Goal: Task Accomplishment & Management: Complete application form

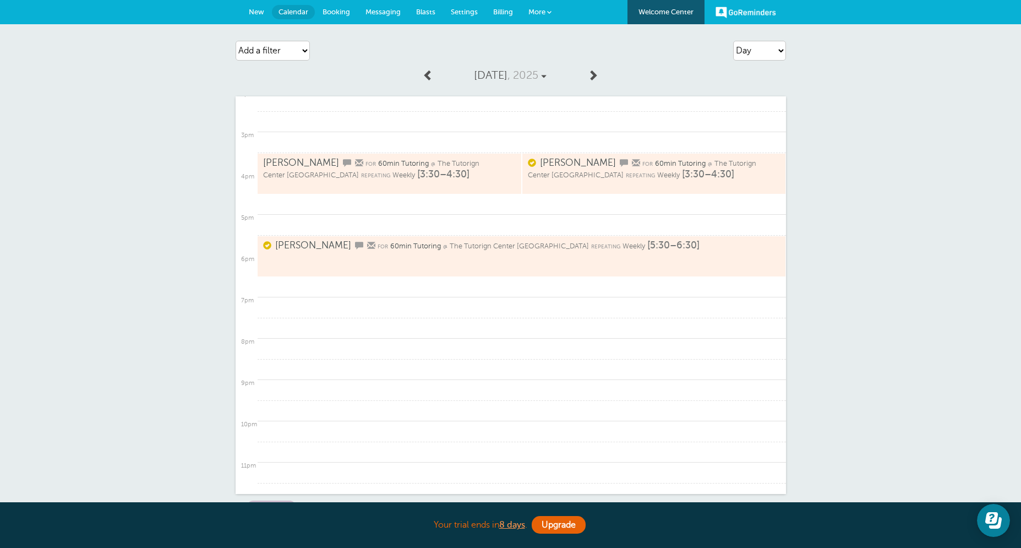
click at [429, 77] on span at bounding box center [428, 74] width 11 height 11
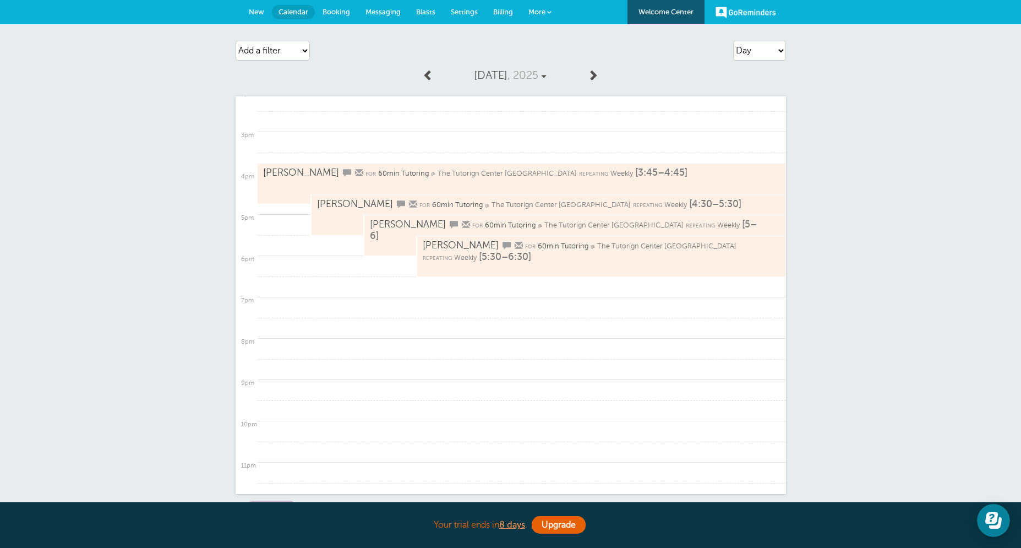
click at [429, 77] on span at bounding box center [428, 74] width 11 height 11
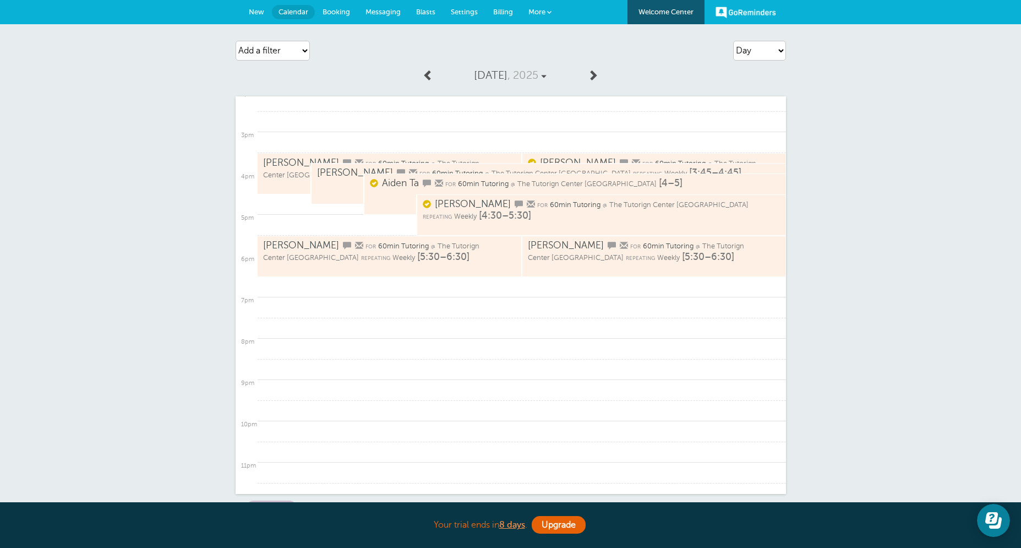
click at [429, 77] on span at bounding box center [428, 74] width 11 height 11
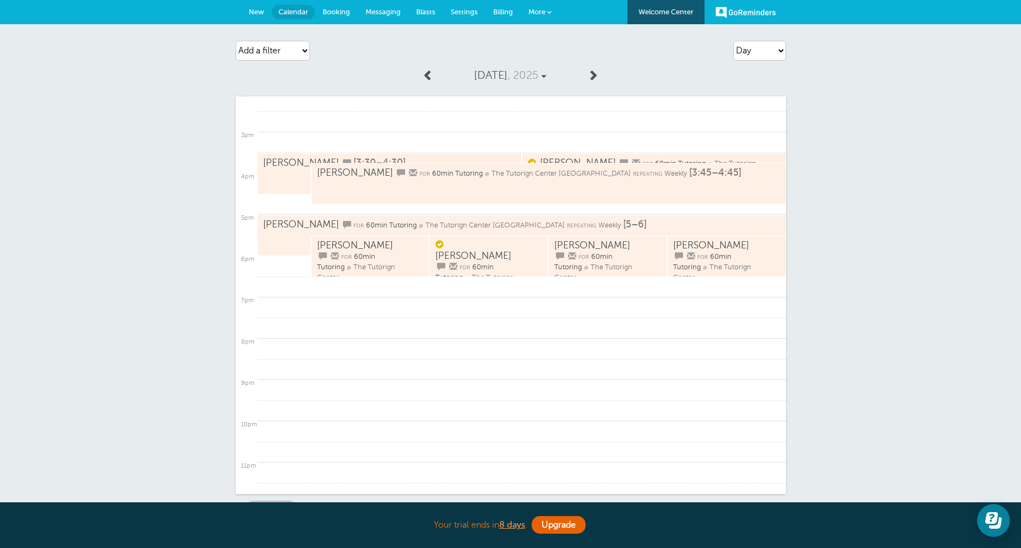
click at [597, 71] on span at bounding box center [592, 74] width 11 height 11
click at [596, 72] on span at bounding box center [592, 74] width 11 height 11
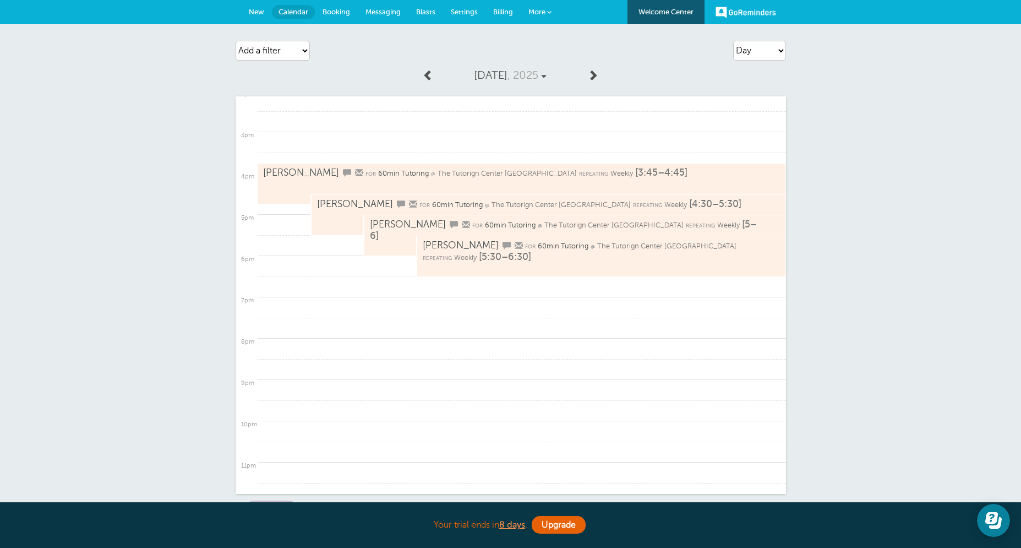
click at [593, 71] on span at bounding box center [592, 74] width 11 height 11
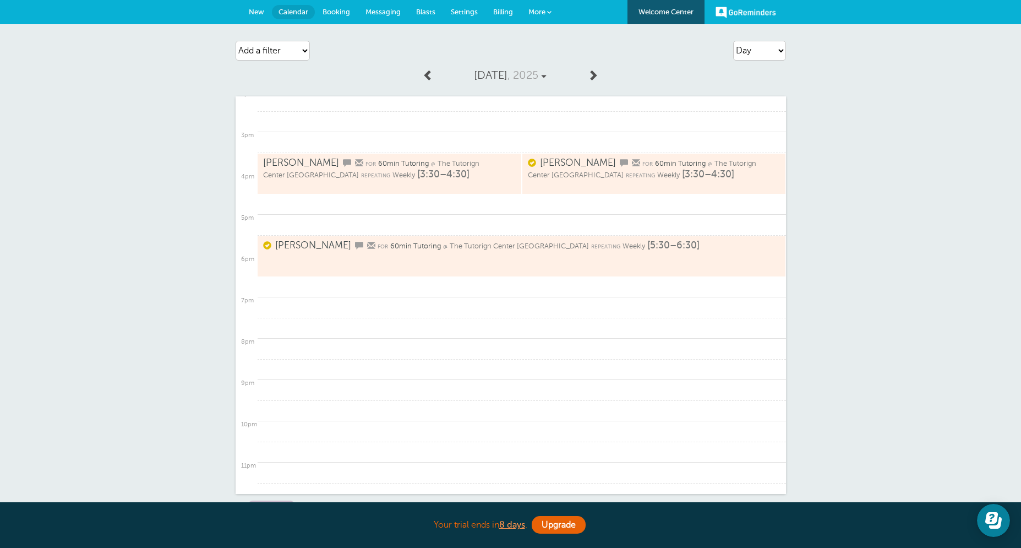
click at [590, 52] on div "Agenda Day Week Month (full view) Month (condensed) Add a filter Customer Searc…" at bounding box center [511, 50] width 550 height 31
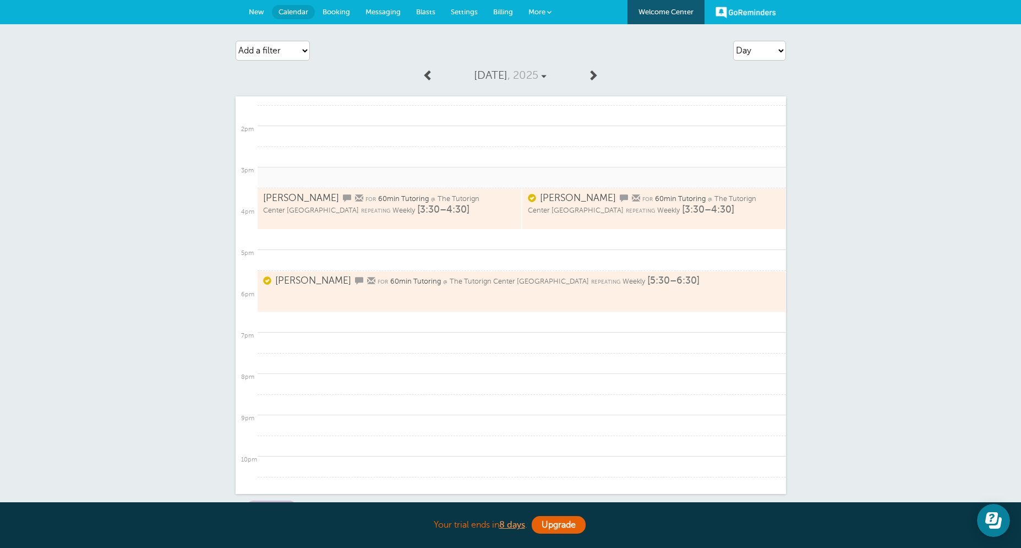
scroll to position [594, 0]
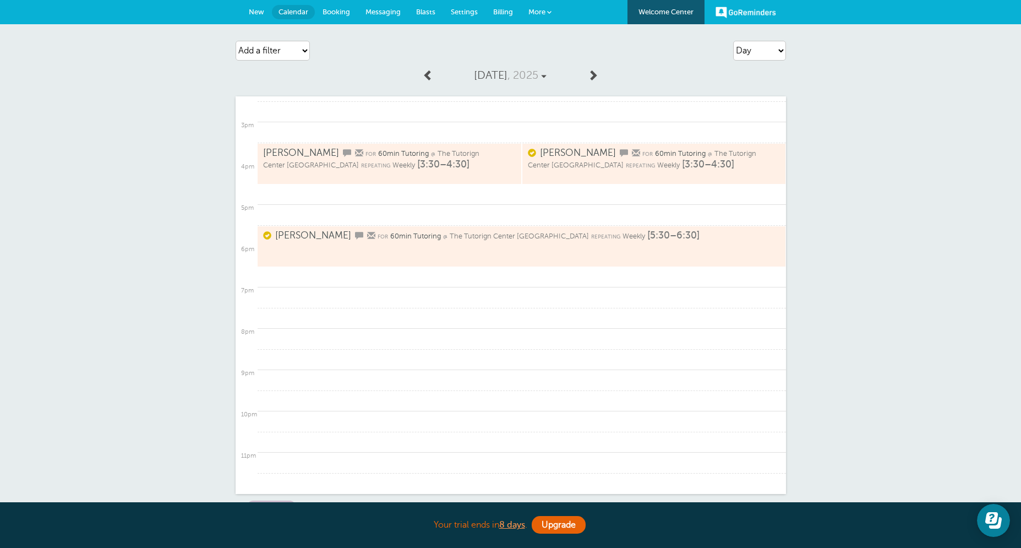
click at [593, 73] on span at bounding box center [592, 74] width 11 height 11
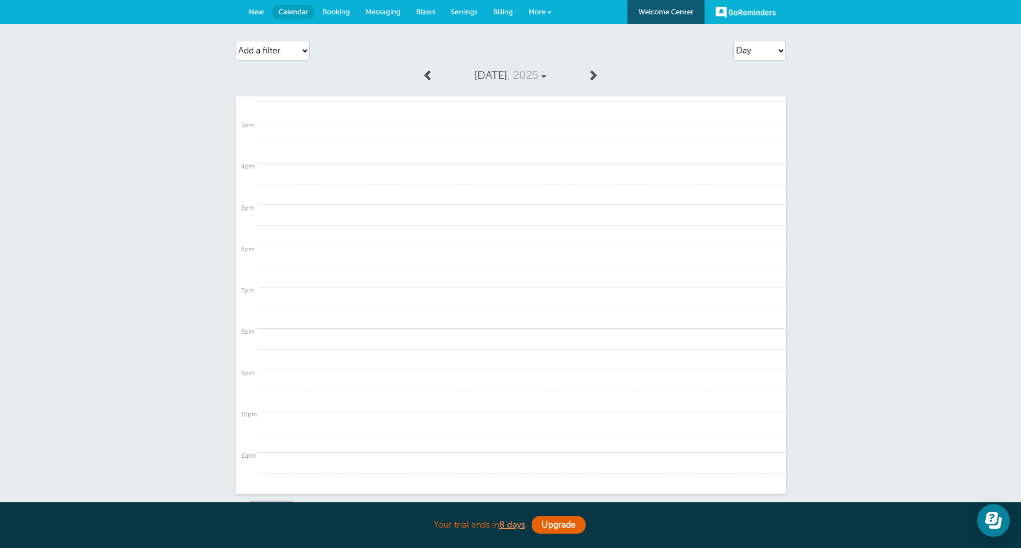
click at [441, 80] on link "Friday, Oct. 10 , 2025" at bounding box center [510, 75] width 142 height 24
click at [431, 74] on span at bounding box center [428, 74] width 11 height 11
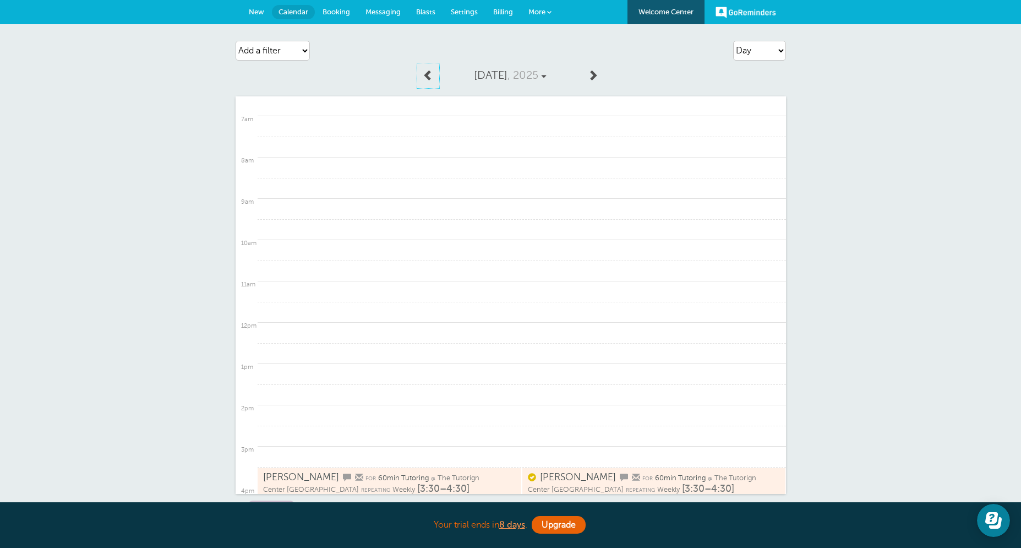
scroll to position [0, 0]
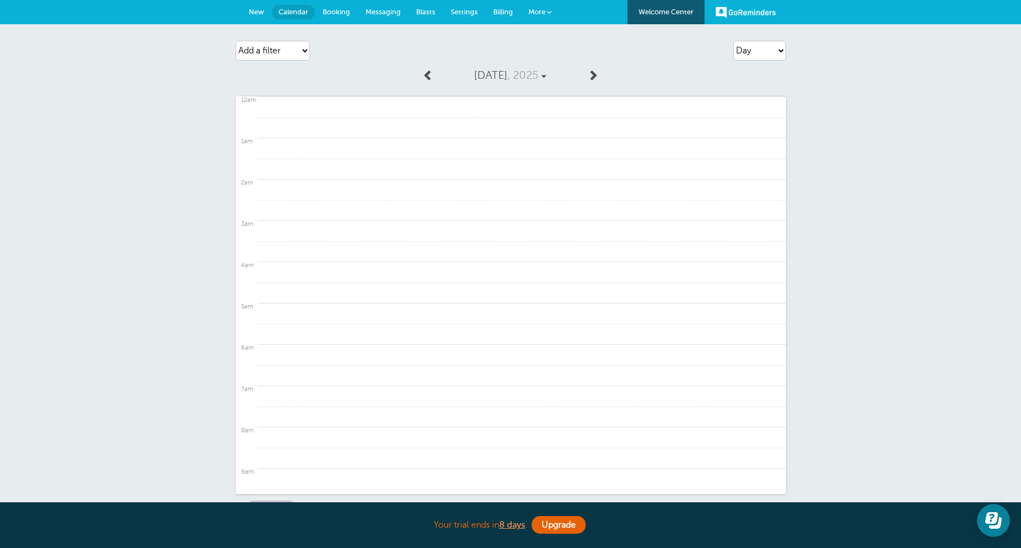
click at [254, 9] on span "New" at bounding box center [256, 12] width 15 height 8
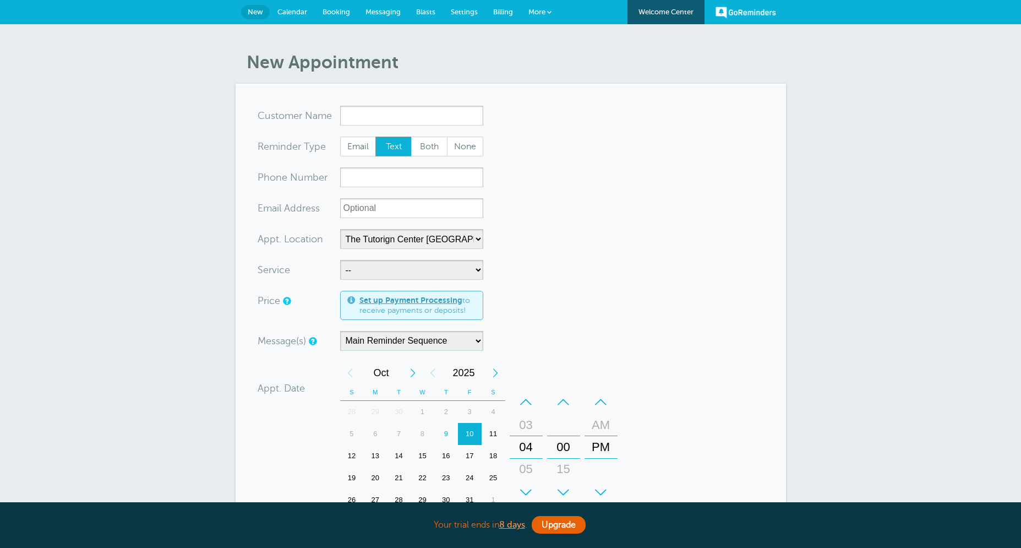
select select "25420"
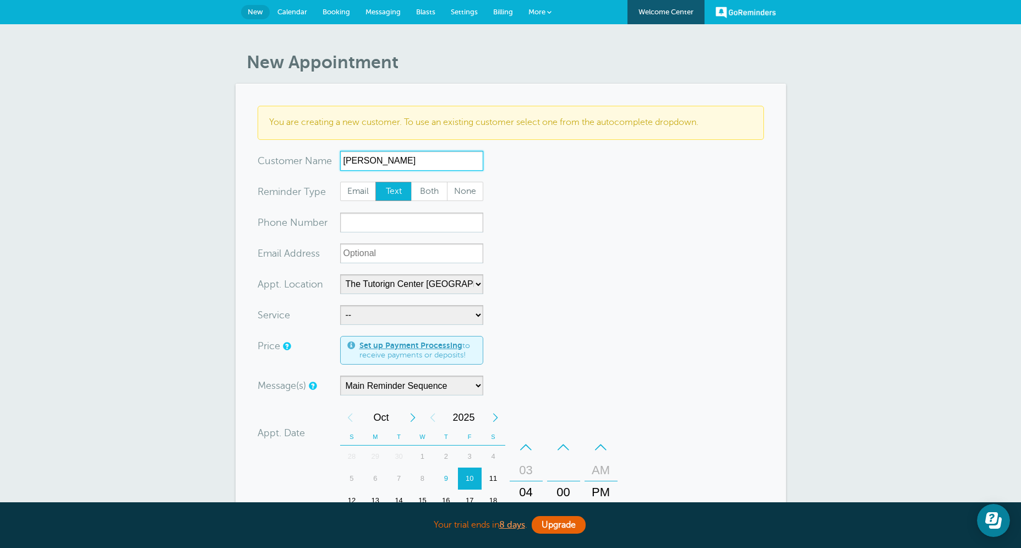
click at [356, 163] on input "Zahra Momin" at bounding box center [411, 161] width 143 height 20
type input "Zara [PERSON_NAME]"
click at [423, 193] on span "Both" at bounding box center [429, 191] width 35 height 19
click at [411, 182] on input "Both" at bounding box center [411, 181] width 1 height 1
radio input "true"
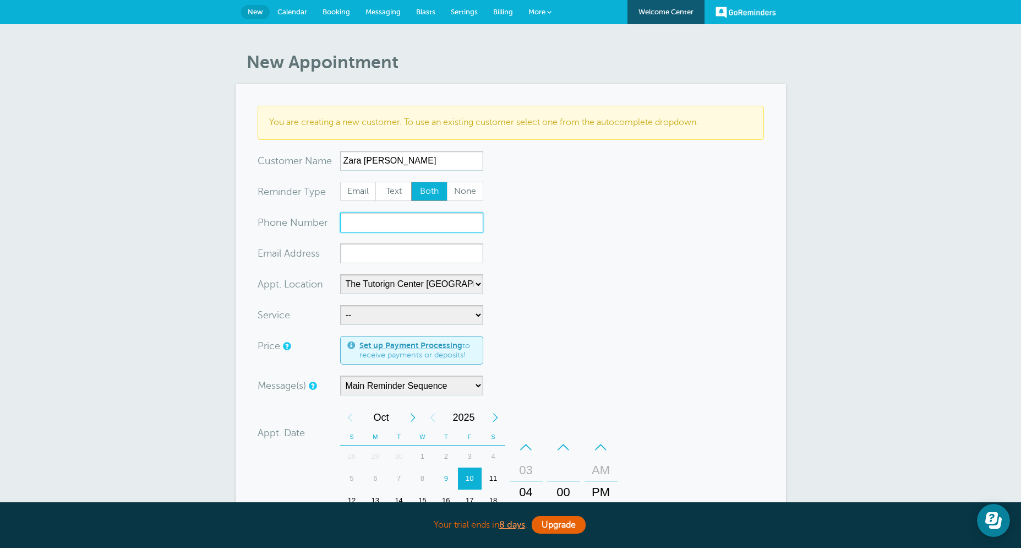
click at [415, 217] on input "xxx-no-autofill" at bounding box center [411, 222] width 143 height 20
click at [375, 250] on input "xx-no-autofill" at bounding box center [411, 253] width 143 height 20
paste input "[EMAIL_ADDRESS][DOMAIN_NAME]"
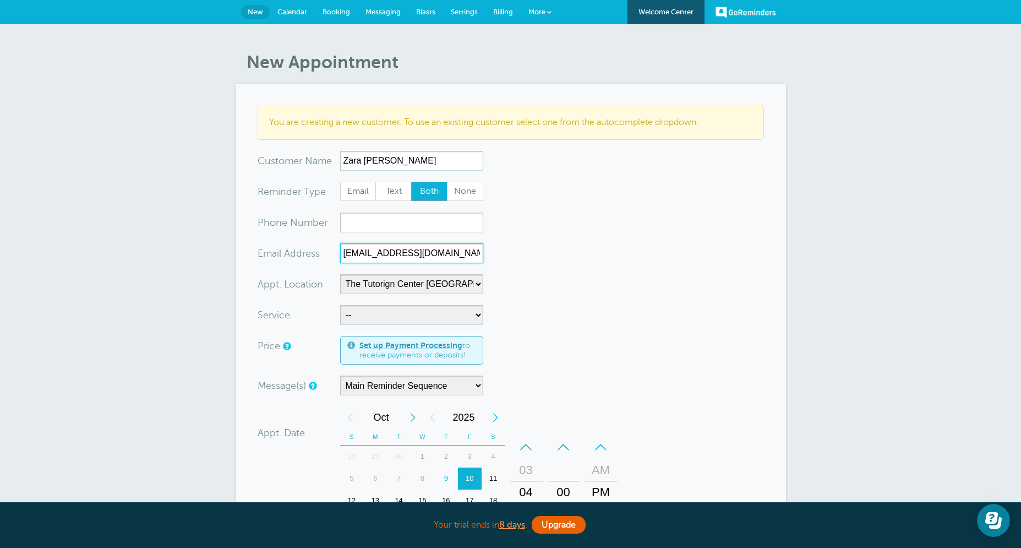
type input "[EMAIL_ADDRESS][DOMAIN_NAME]"
paste input "+1 832-488-2129"
click at [358, 224] on input "+1 832-488-2129" at bounding box center [411, 222] width 143 height 20
type input "832-488-2129"
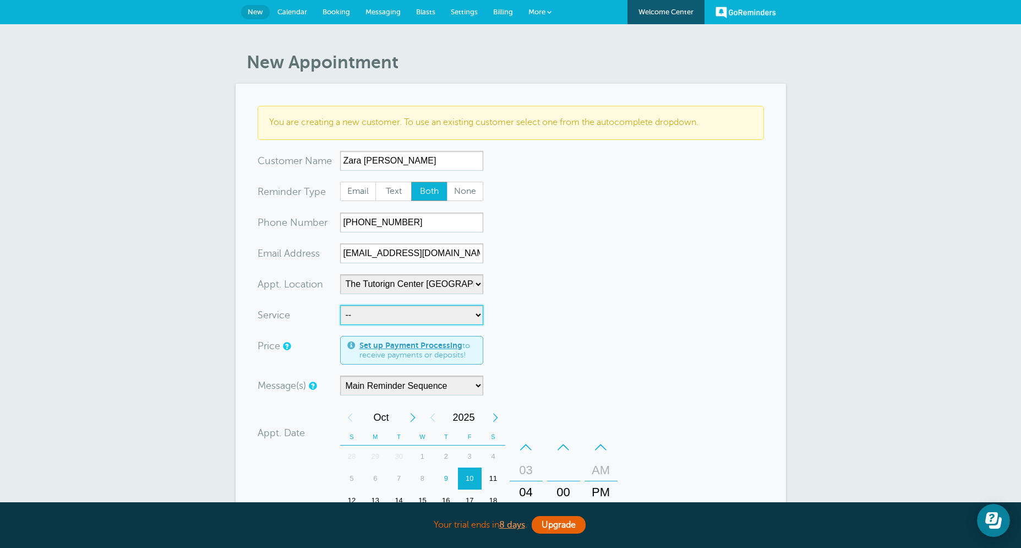
select select "28414"
click option "60min Tutoring" at bounding box center [0, 0] width 0 height 0
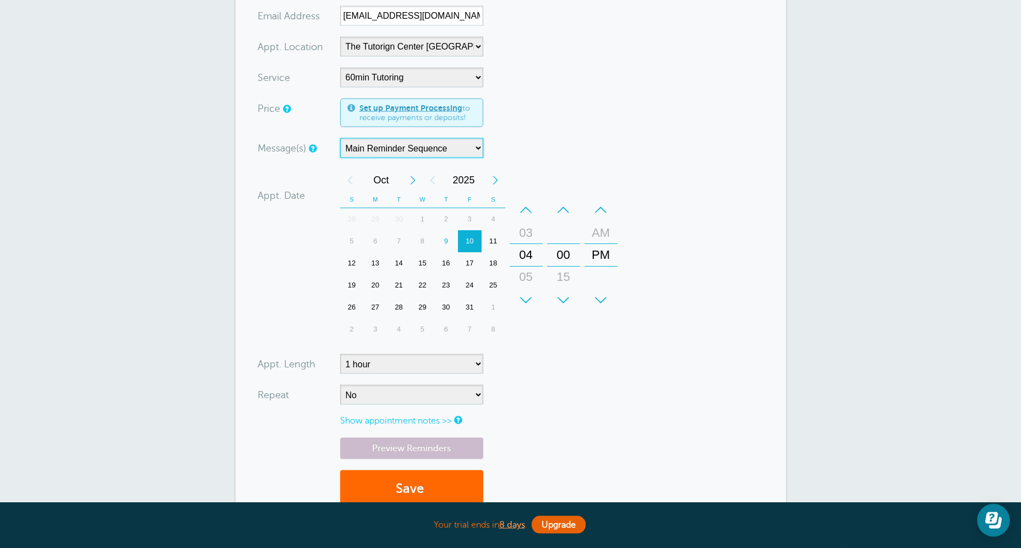
scroll to position [238, 0]
click at [384, 267] on div "13" at bounding box center [375, 262] width 24 height 22
click at [532, 212] on div "–" at bounding box center [526, 209] width 33 height 22
click at [560, 211] on div "–" at bounding box center [563, 209] width 33 height 22
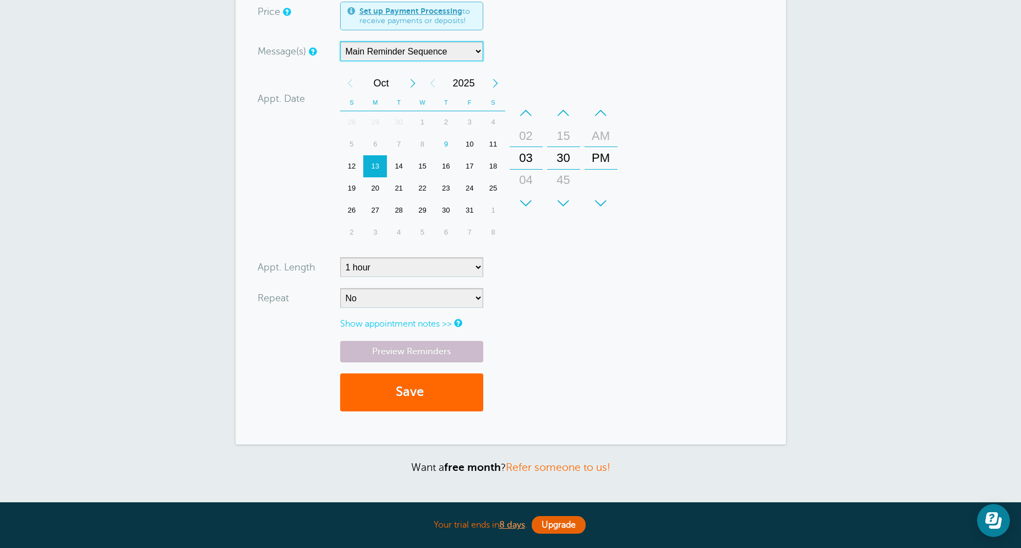
scroll to position [335, 0]
click at [340, 287] on select "No Daily Weekly Every 2 weeks Every 3 weeks Every 4 weeks Monthly Every 5 weeks…" at bounding box center [411, 297] width 143 height 20
select select "RRULE:FREQ=WEEKLY"
click option "Weekly" at bounding box center [0, 0] width 0 height 0
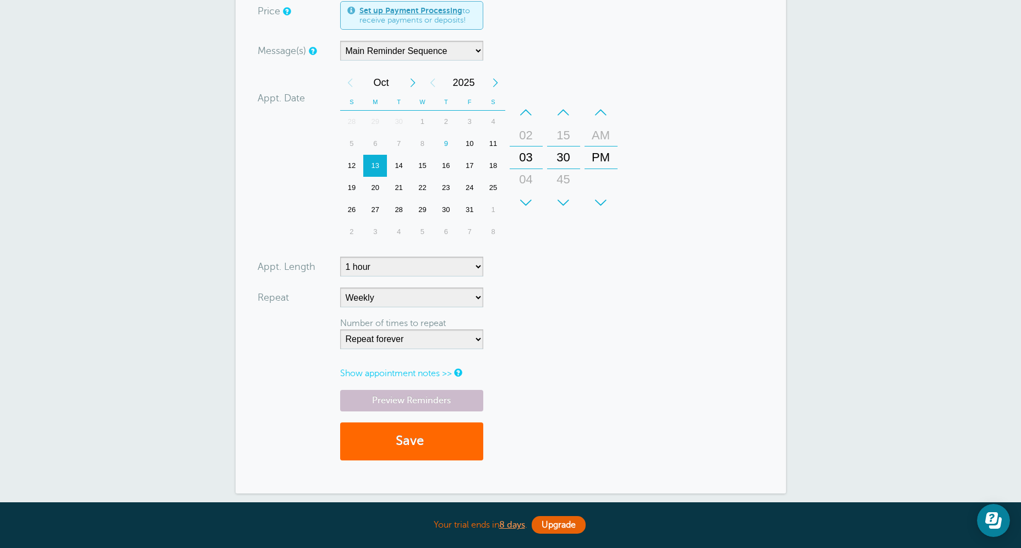
click at [593, 315] on form "You are creating a new customer. To use an existing customer select one from th…" at bounding box center [511, 120] width 506 height 699
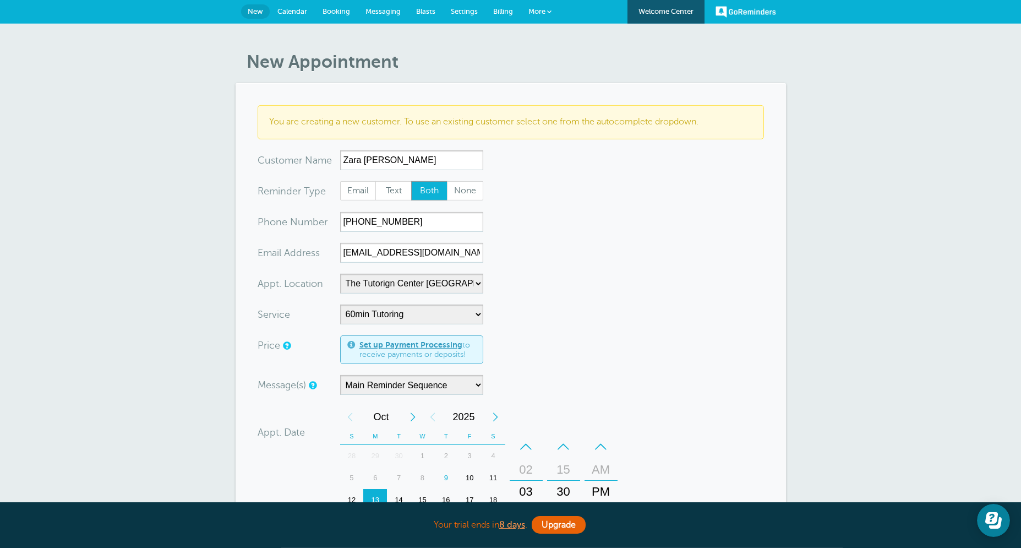
scroll to position [0, 0]
click at [603, 270] on form "You are creating a new customer. To use an existing customer select one from th…" at bounding box center [511, 455] width 506 height 699
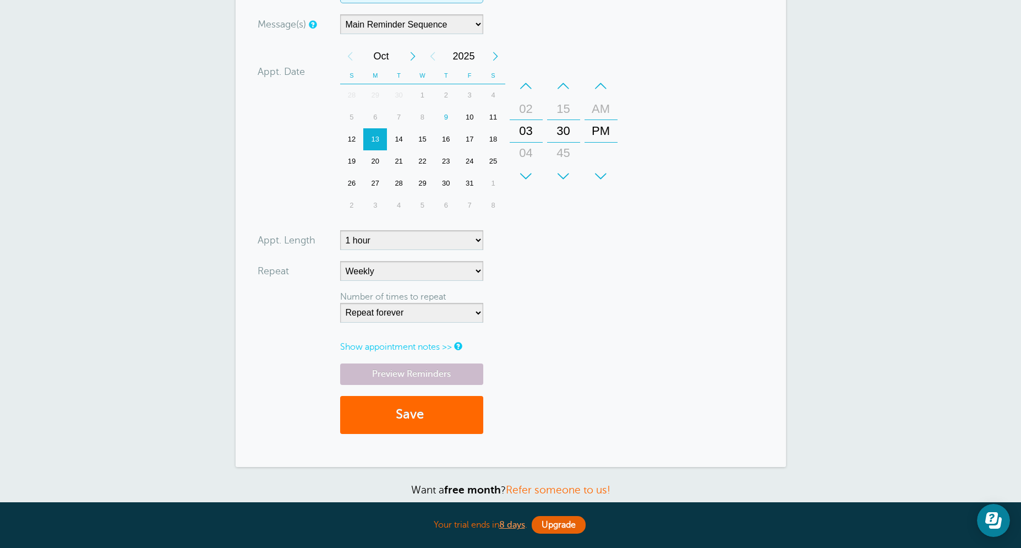
scroll to position [458, 0]
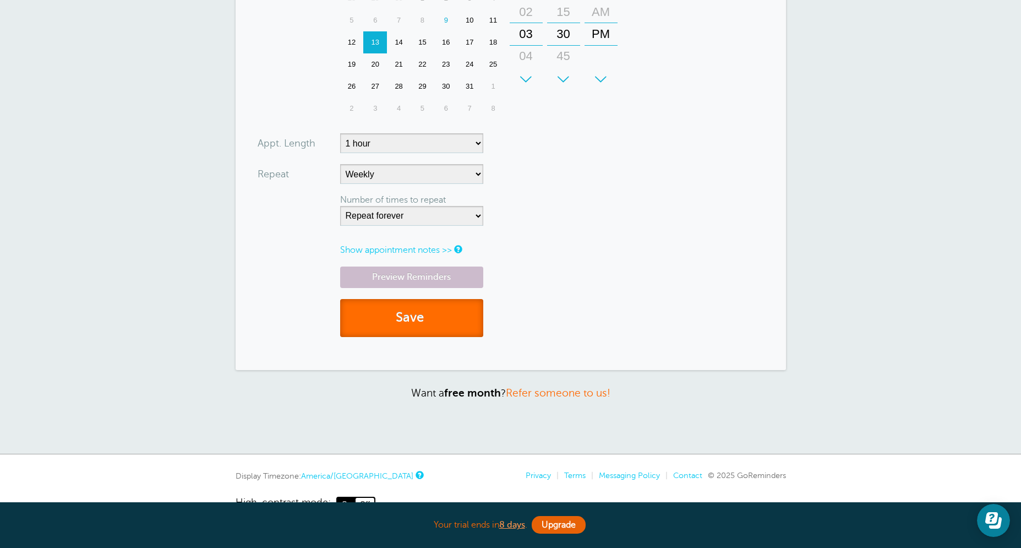
click at [401, 320] on button "Save" at bounding box center [411, 318] width 143 height 38
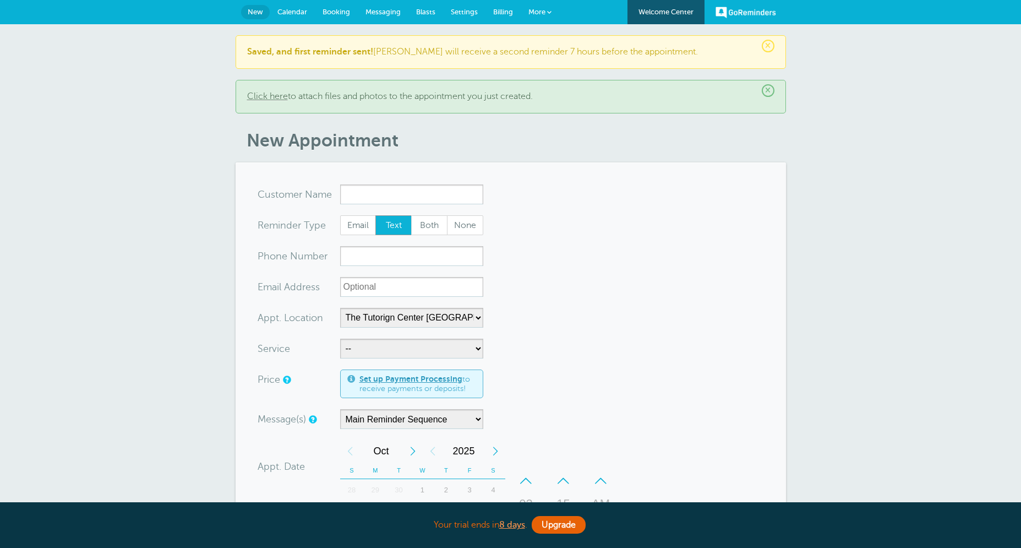
select select "25420"
click at [789, 144] on div "× Saved, and first reminder sent! [PERSON_NAME] will receive a second reminder …" at bounding box center [510, 460] width 1021 height 872
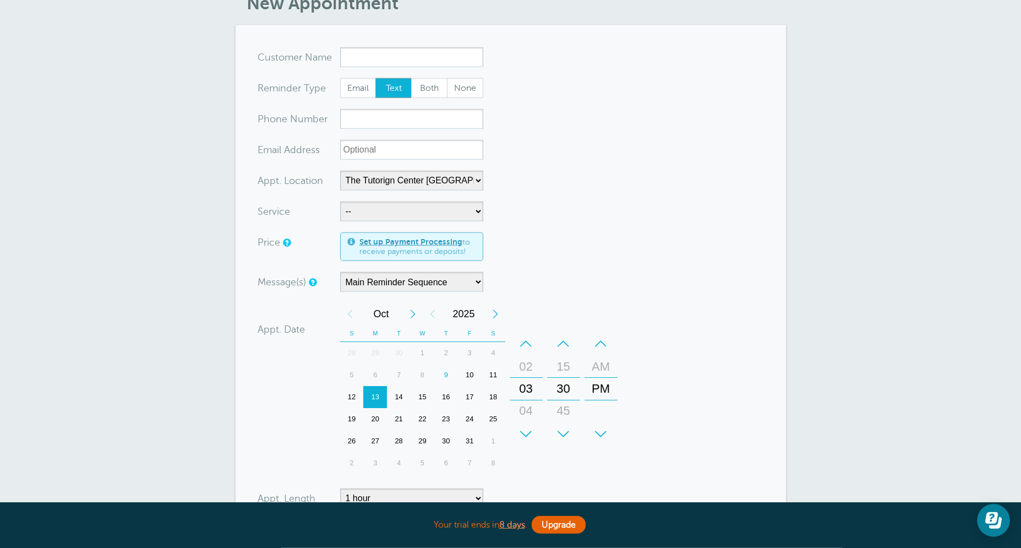
scroll to position [158, 0]
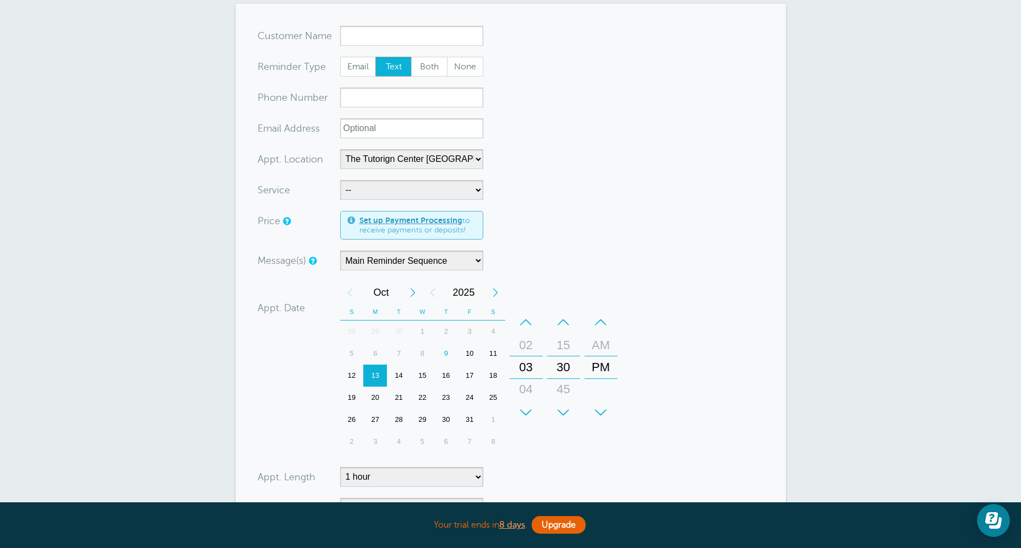
click at [446, 376] on div "16" at bounding box center [446, 375] width 24 height 22
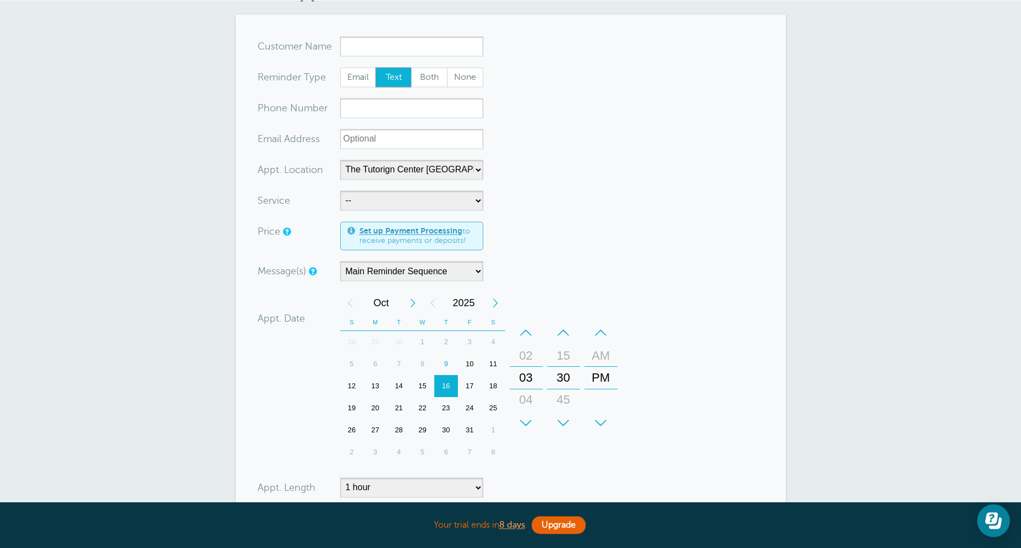
scroll to position [114, 0]
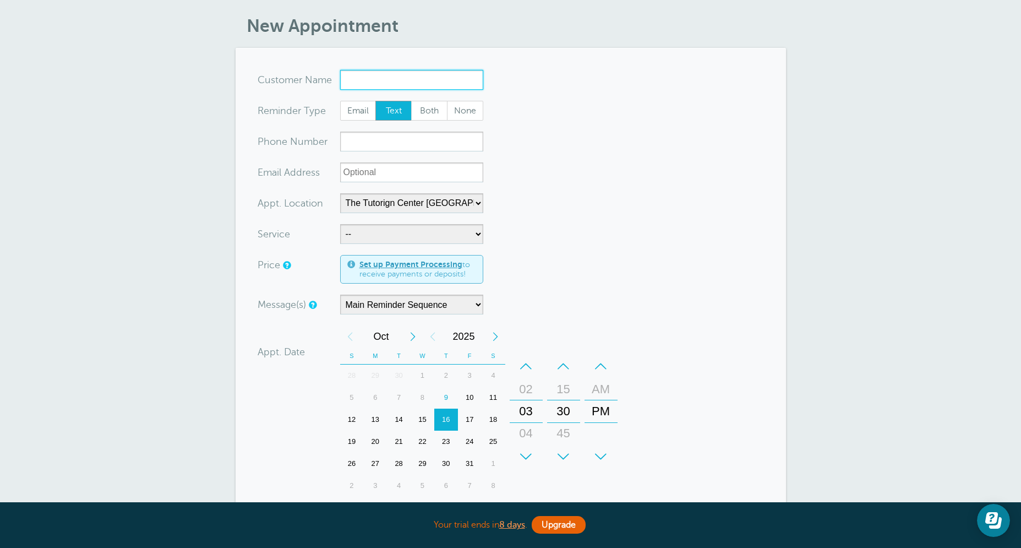
click at [425, 85] on input "x-no-autofill" at bounding box center [411, 80] width 143 height 20
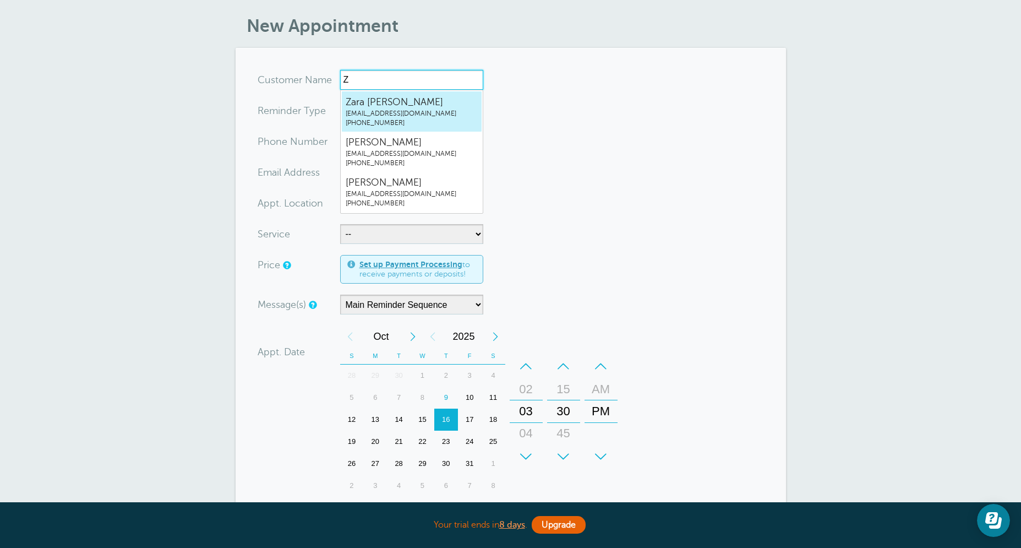
click at [396, 107] on span "Zara [PERSON_NAME]" at bounding box center [412, 102] width 132 height 14
type input "[EMAIL_ADDRESS]"
type input "Zara [PERSON_NAME]"
radio input "false"
radio input "true"
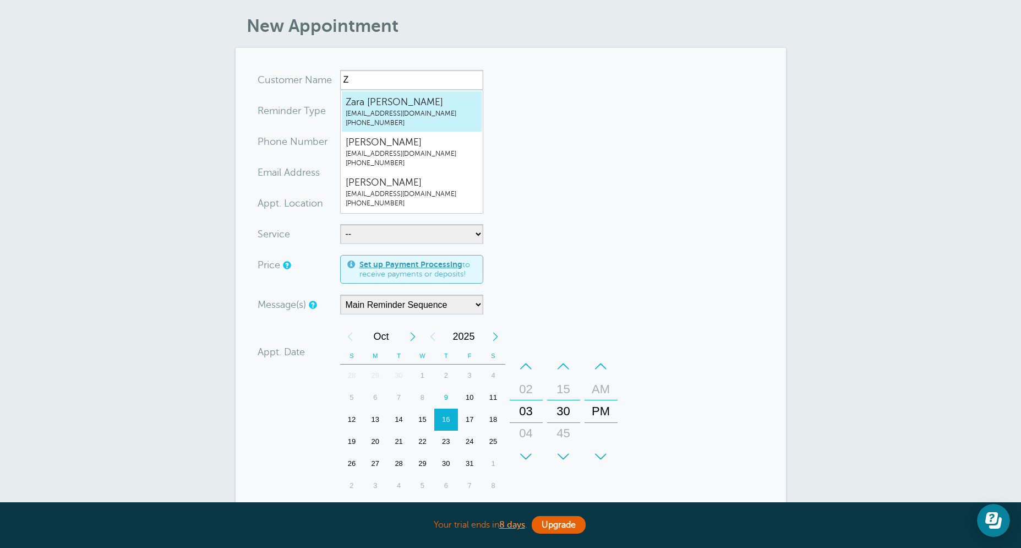
type input "[PHONE_NUMBER]"
type input "[EMAIL_ADDRESS][DOMAIN_NAME]"
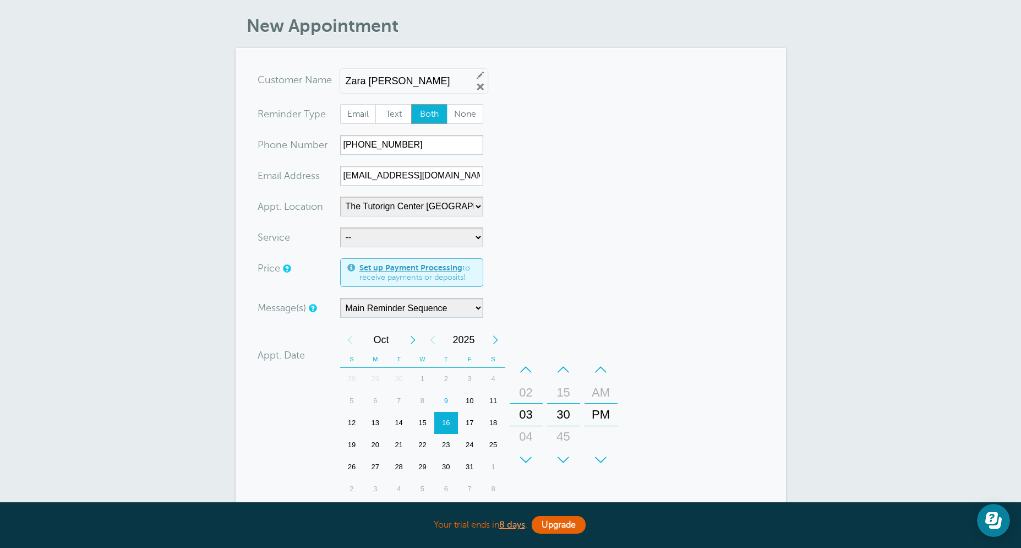
click at [564, 222] on form "You are creating a new customer. To use an existing customer select one from th…" at bounding box center [511, 374] width 506 height 609
select select "28414"
click option "60min Tutoring" at bounding box center [0, 0] width 0 height 0
click at [579, 269] on form "You are creating a new customer. To use an existing customer select one from th…" at bounding box center [511, 374] width 506 height 609
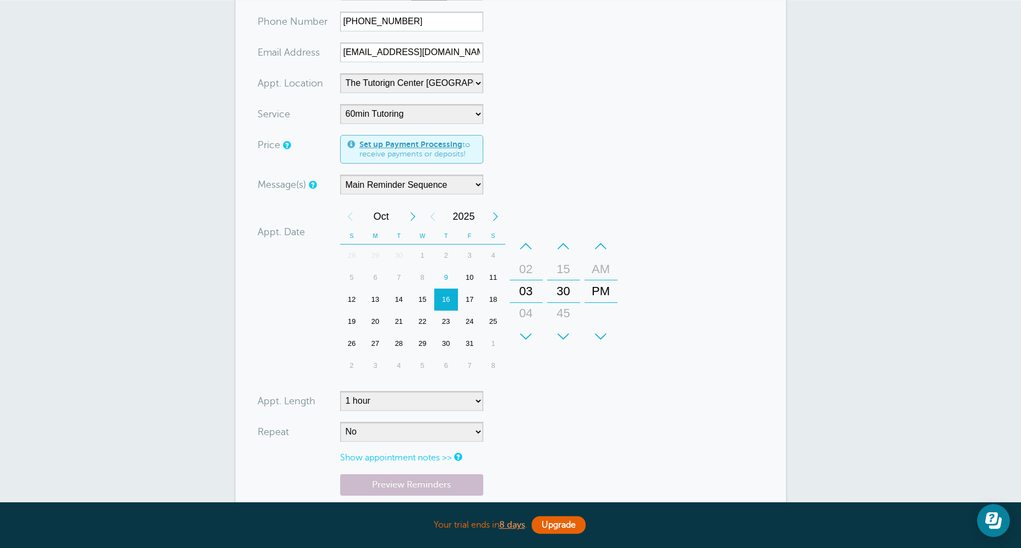
scroll to position [370, 0]
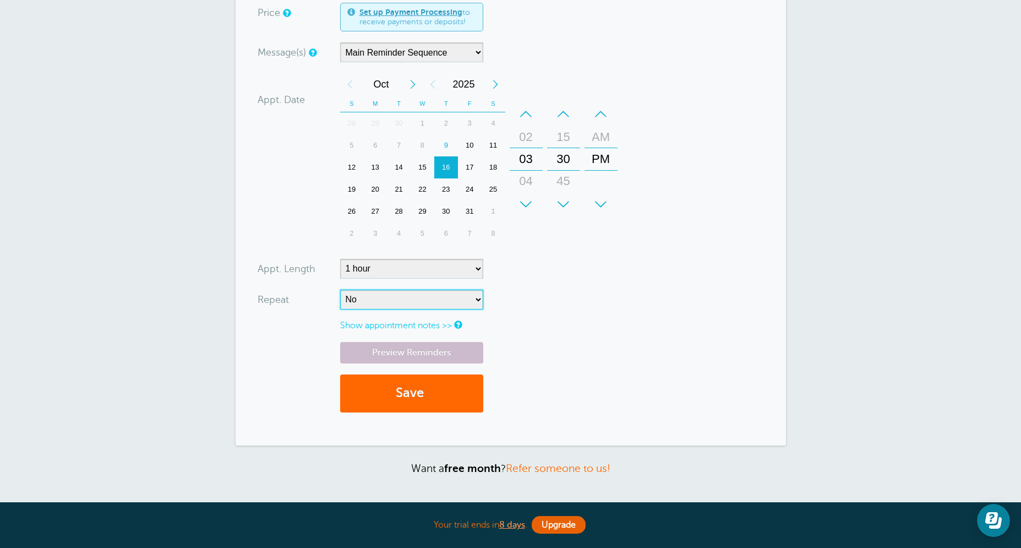
click at [340, 289] on select "No Daily Weekly Every 2 weeks Every 3 weeks Every 4 weeks Monthly Every 5 weeks…" at bounding box center [411, 299] width 143 height 20
select select "RRULE:FREQ=WEEKLY"
click option "Weekly" at bounding box center [0, 0] width 0 height 0
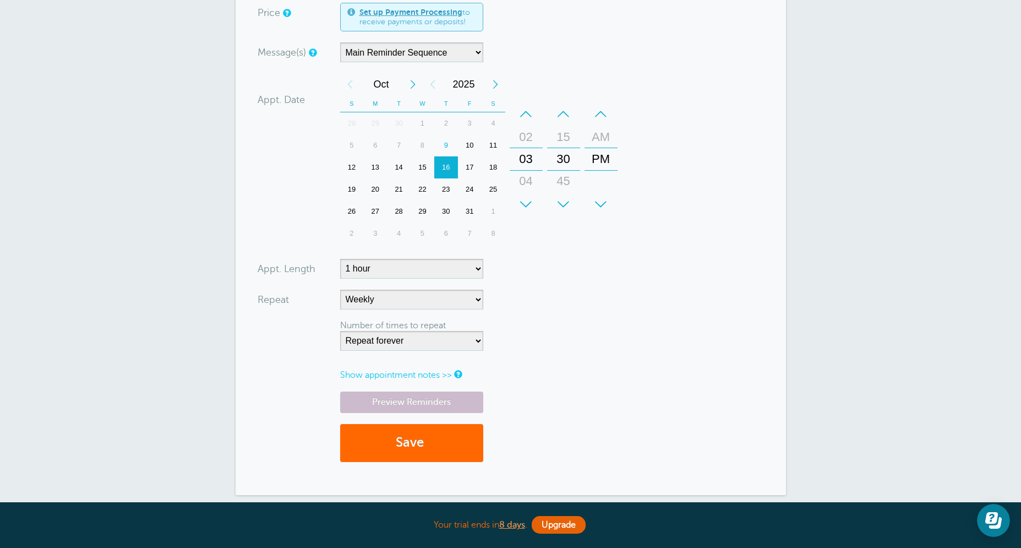
click at [636, 315] on form "You are creating a new customer. To use an existing customer select one from th…" at bounding box center [511, 144] width 506 height 658
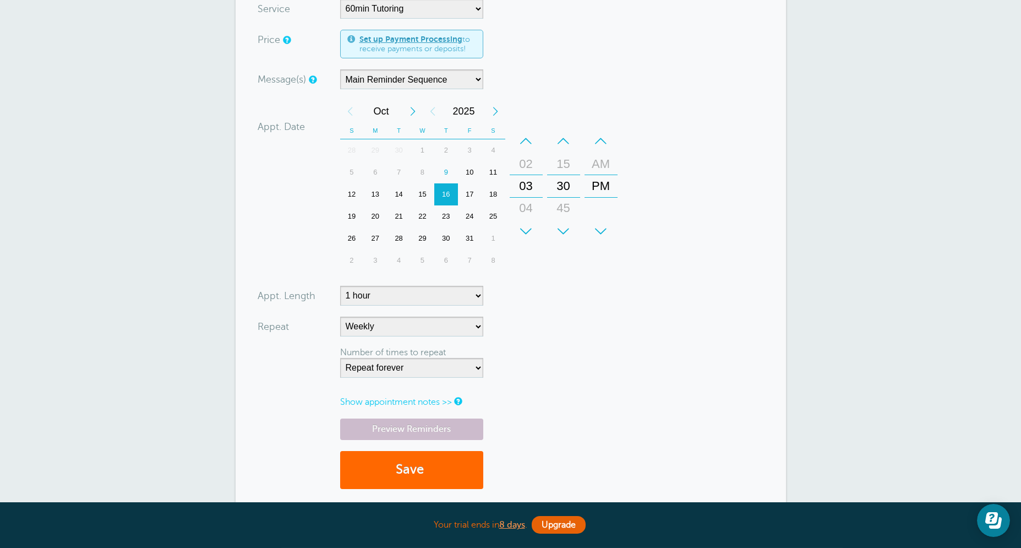
scroll to position [519, 0]
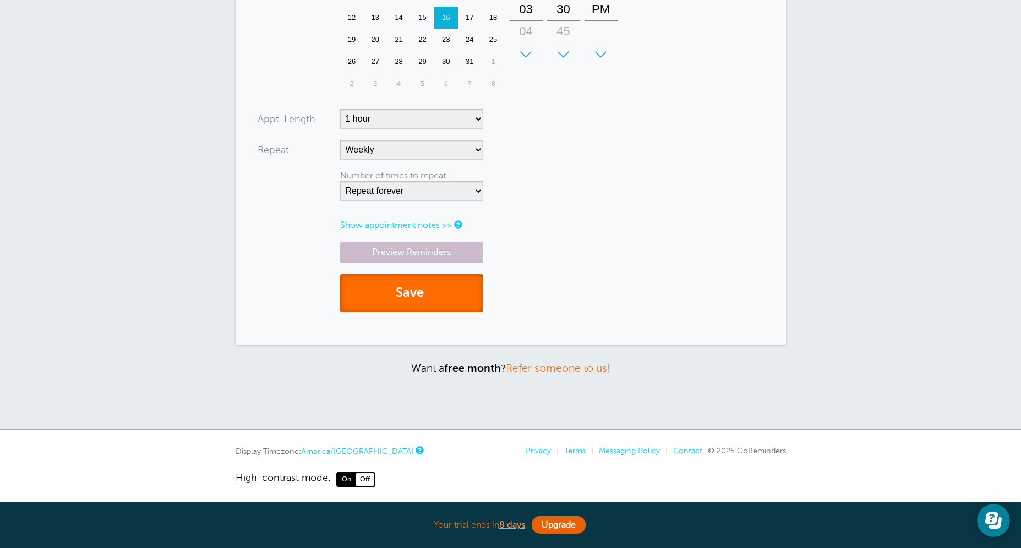
click at [441, 307] on button "Save" at bounding box center [411, 293] width 143 height 38
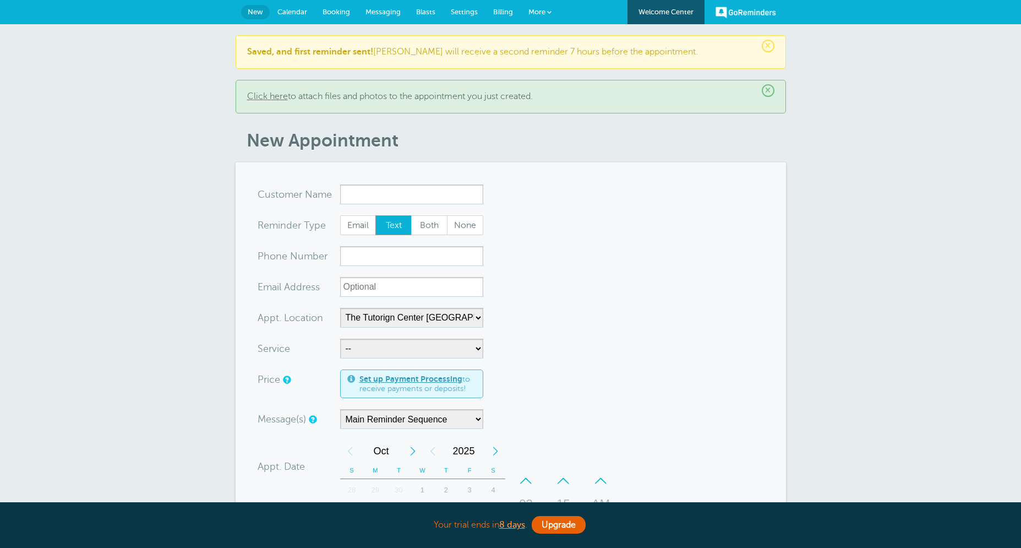
select select "25420"
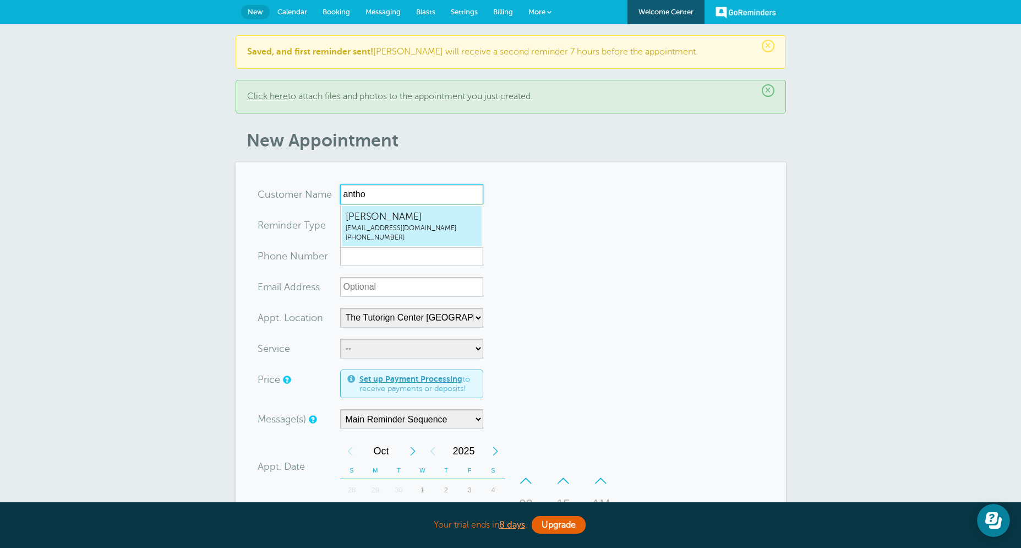
type input "antho"
click at [543, 227] on form "You are creating a new customer. To use an existing customer select one from th…" at bounding box center [511, 486] width 506 height 605
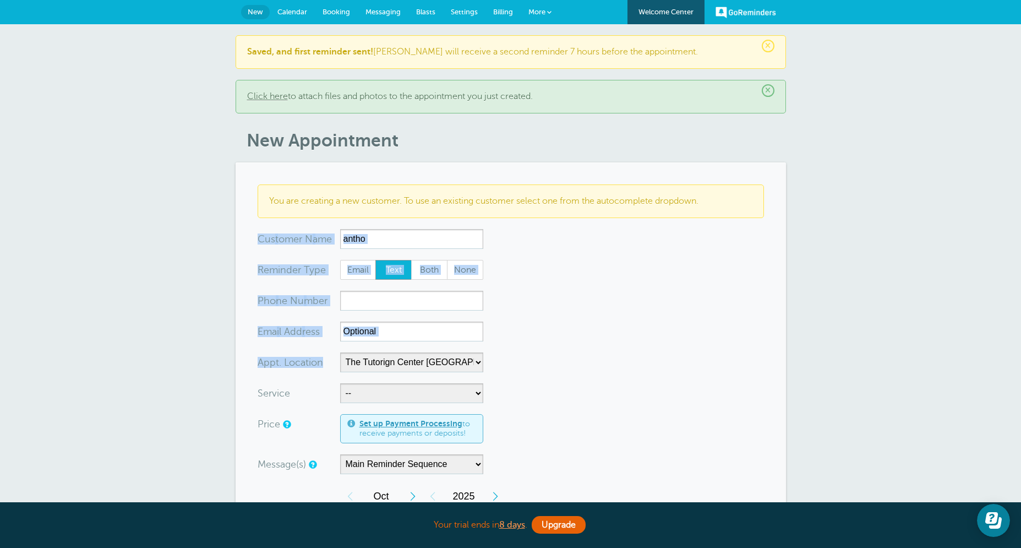
click at [73, 253] on div "× Saved, and first reminder sent! Zara will receive a second reminder 7 hours b…" at bounding box center [510, 482] width 1021 height 916
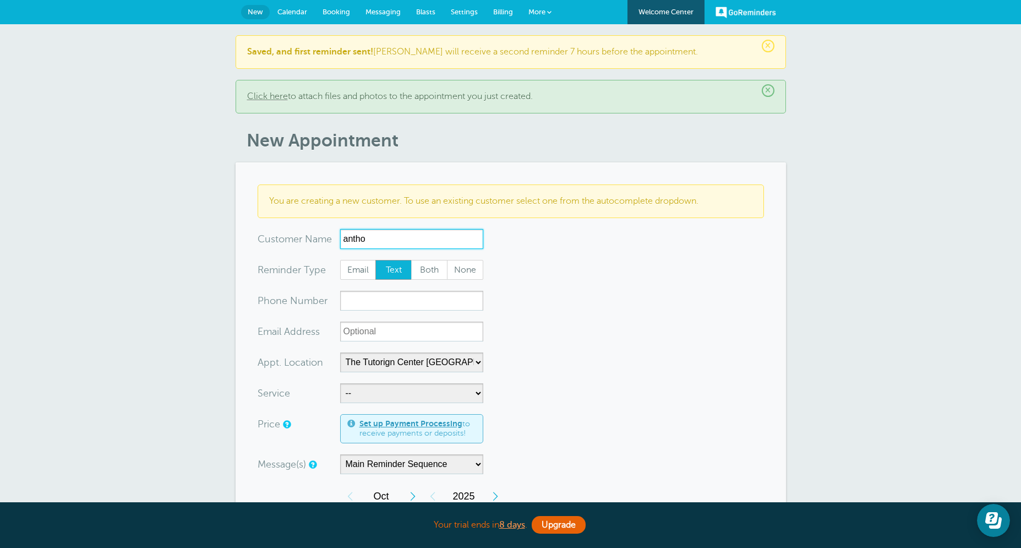
click at [474, 237] on input "antho" at bounding box center [411, 239] width 143 height 20
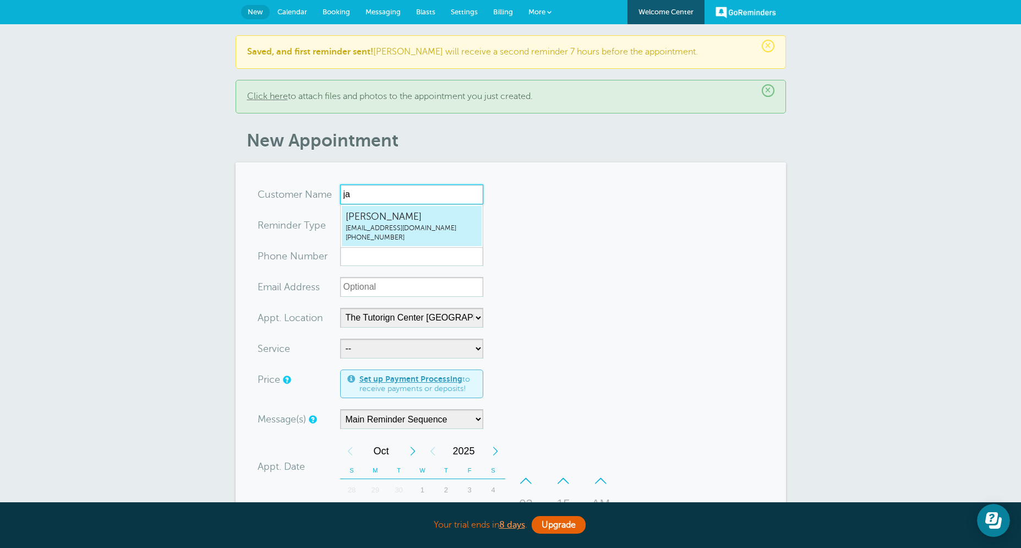
type input "j"
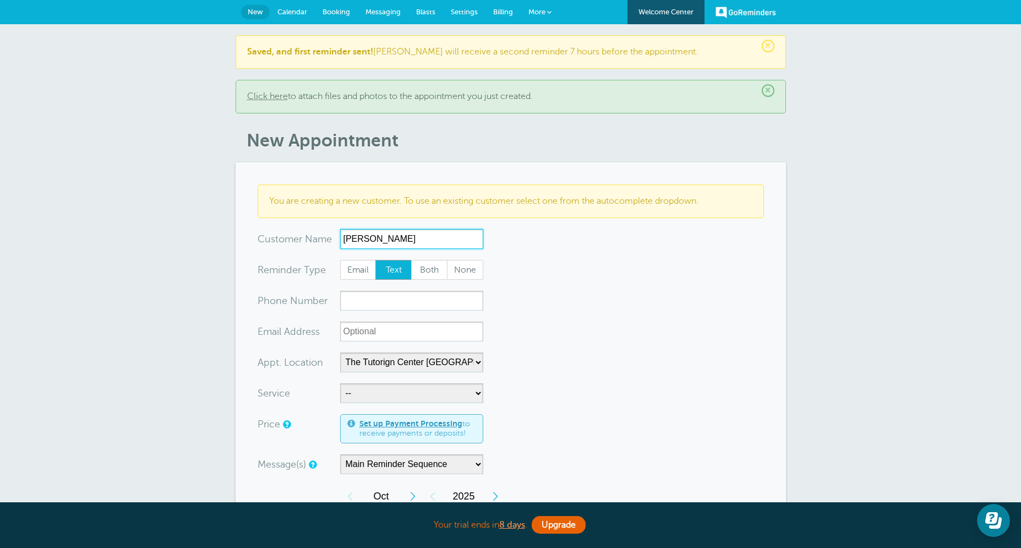
type input "Jacob Alviles"
click at [236, 1] on div "GoReminders Welcome Center New Calendar Booking Messaging Blasts Settings Billi…" at bounding box center [510, 12] width 1021 height 24
click at [422, 274] on span "Both" at bounding box center [429, 269] width 35 height 19
click at [411, 260] on input "Both" at bounding box center [411, 259] width 1 height 1
radio input "true"
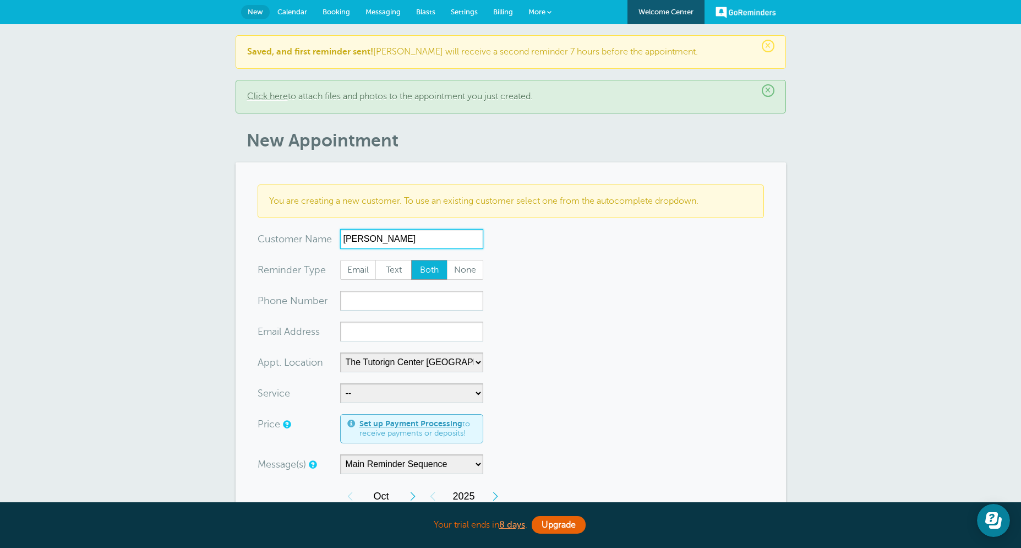
drag, startPoint x: 376, startPoint y: 236, endPoint x: 386, endPoint y: 249, distance: 16.1
click at [376, 236] on input "Jacob Alviles" at bounding box center [411, 239] width 143 height 20
type input "Jacob Aviles"
click at [409, 291] on input "xxx-no-autofill" at bounding box center [411, 301] width 143 height 20
click at [665, 365] on form "You are creating a new customer. To use an existing customer select one from th…" at bounding box center [511, 509] width 506 height 650
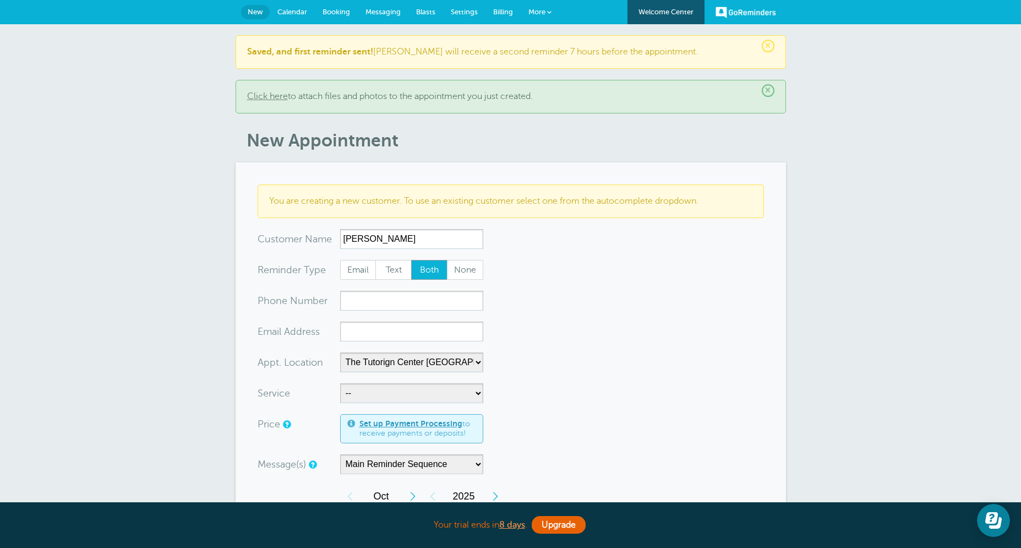
click at [409, 283] on form "You are creating a new customer. To use an existing customer select one from th…" at bounding box center [511, 509] width 506 height 650
click at [404, 306] on input "xxx-no-autofill" at bounding box center [411, 301] width 143 height 20
paste input "conniemora67@yahoo.com"
type input "conniemora67@yahoo.com"
click at [412, 327] on input "xx-no-autofill" at bounding box center [411, 331] width 143 height 20
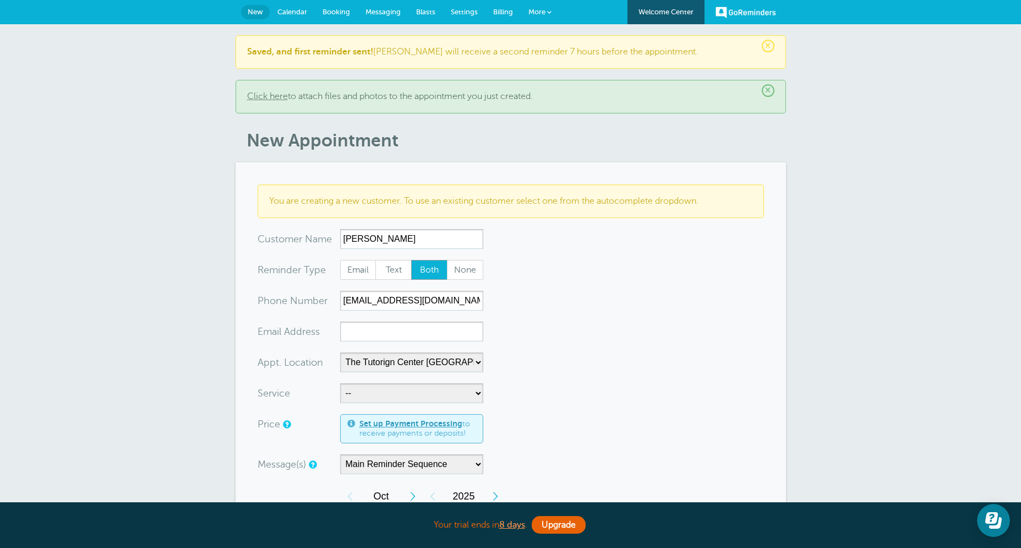
click at [952, 227] on div "× Saved, and first reminder sent! Zara will receive a second reminder 7 hours b…" at bounding box center [510, 482] width 1021 height 916
drag, startPoint x: 357, startPoint y: 342, endPoint x: 362, endPoint y: 332, distance: 11.1
click at [358, 340] on form "You are creating a new customer. To use an existing customer select one from th…" at bounding box center [511, 509] width 506 height 650
click at [362, 332] on input "xx-no-autofill" at bounding box center [411, 331] width 143 height 20
paste input "[PHONE_NUMBER]"
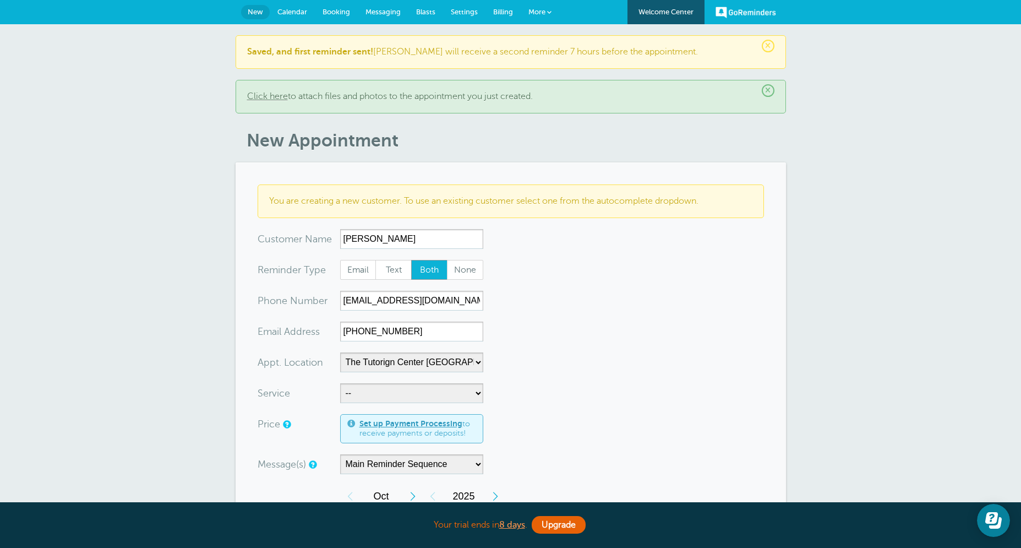
click at [538, 317] on form "You are creating a new customer. To use an existing customer select one from th…" at bounding box center [511, 509] width 506 height 650
click at [385, 336] on input "[PHONE_NUMBER]" at bounding box center [411, 331] width 143 height 20
type input "8322662534"
select select "28414"
click option "60min Tutoring" at bounding box center [0, 0] width 0 height 0
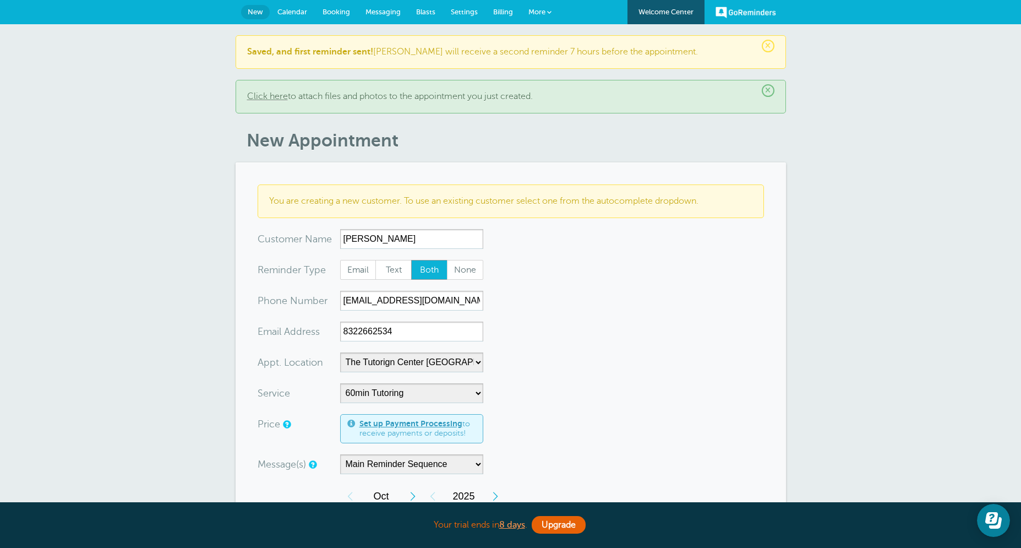
click at [611, 301] on form "You are creating a new customer. To use an existing customer select one from th…" at bounding box center [511, 509] width 506 height 650
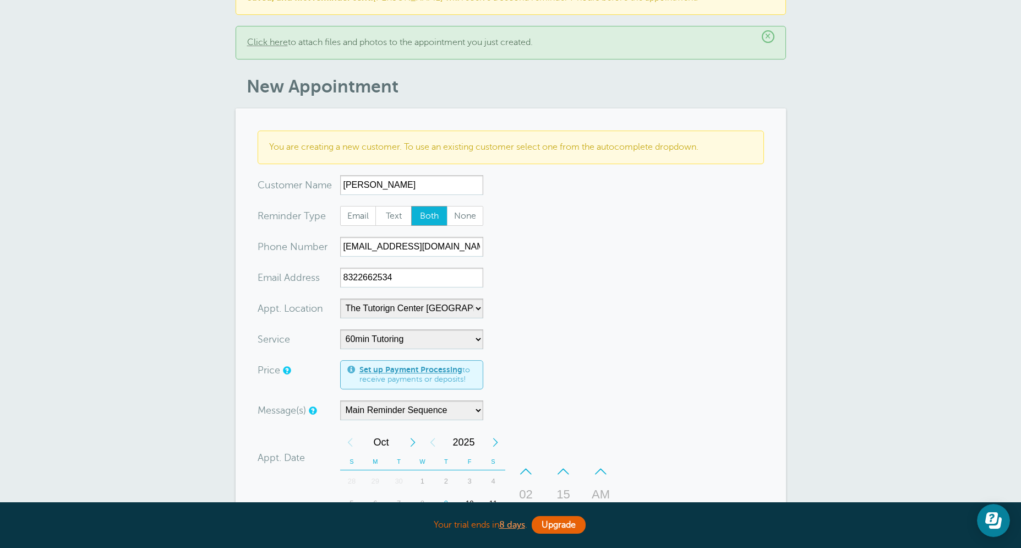
scroll to position [106, 0]
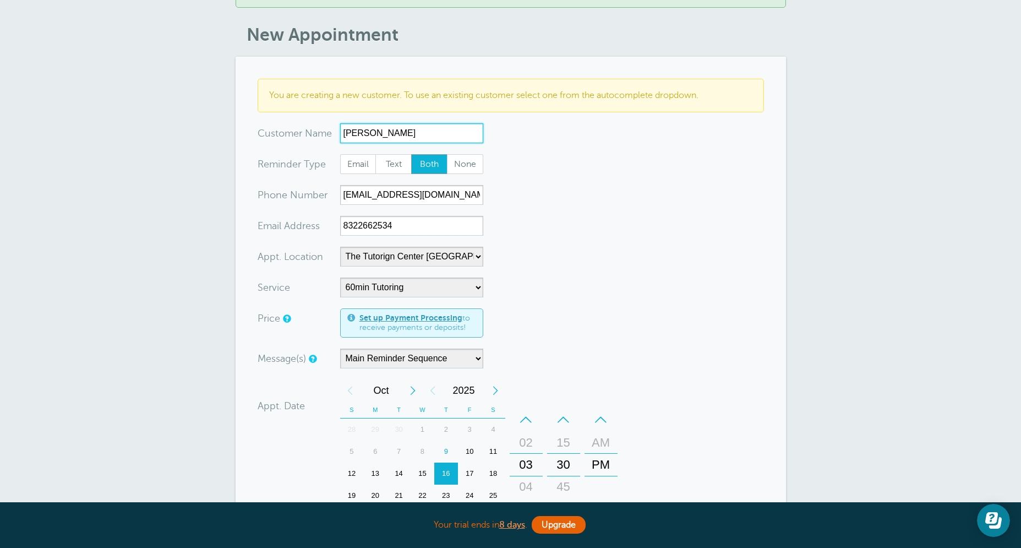
click at [404, 132] on input "[PERSON_NAME]" at bounding box center [411, 133] width 143 height 20
click at [532, 167] on form "You are creating a new customer. To use an existing customer select one from th…" at bounding box center [511, 404] width 506 height 650
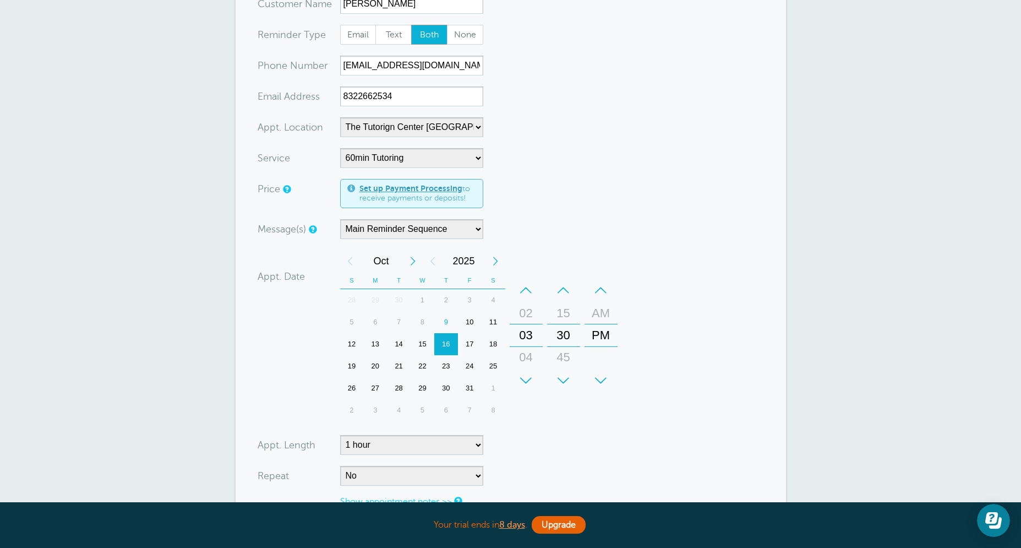
scroll to position [238, 0]
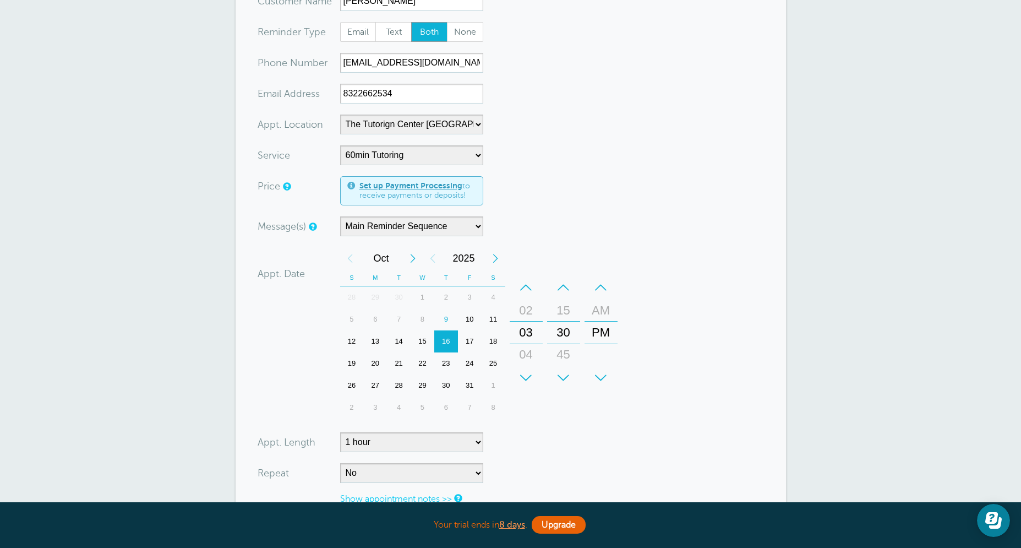
click at [373, 343] on div "13" at bounding box center [375, 341] width 24 height 22
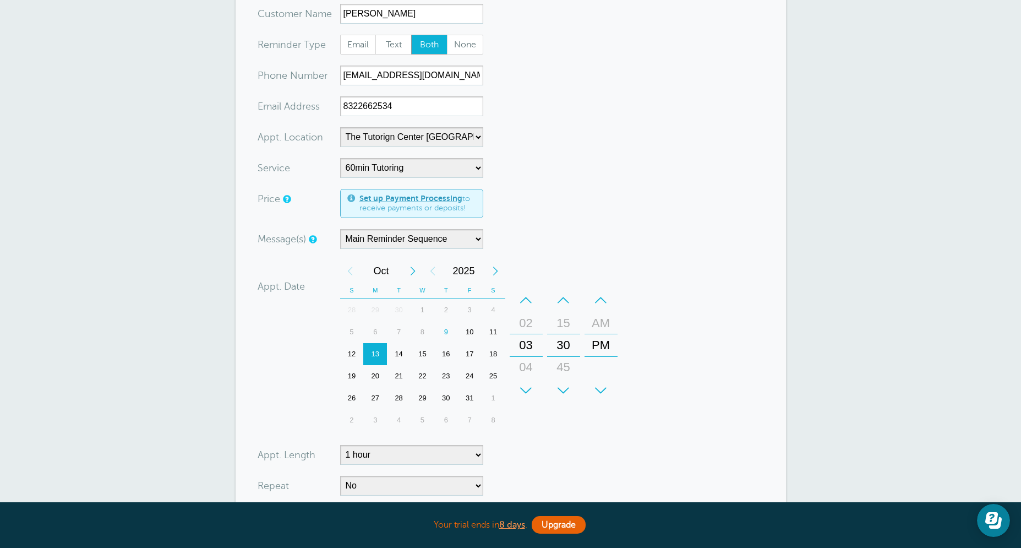
scroll to position [106, 0]
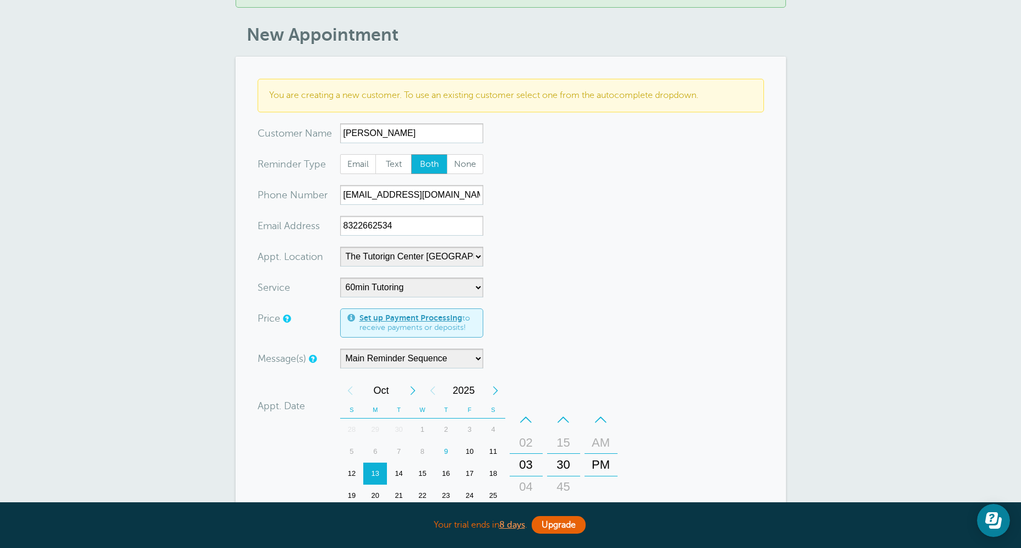
click at [556, 241] on form "You are creating a new customer. To use an existing customer select one from th…" at bounding box center [511, 404] width 506 height 650
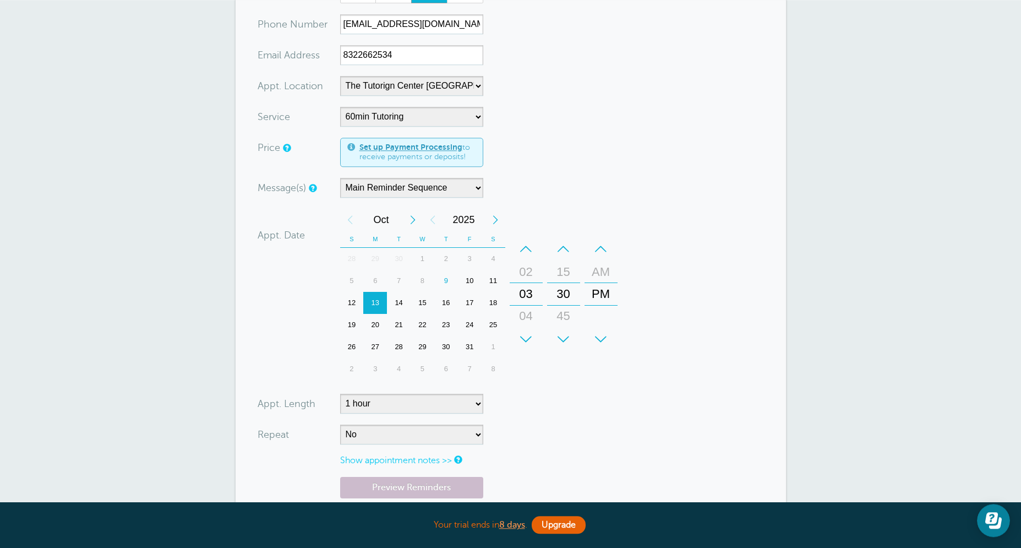
scroll to position [282, 0]
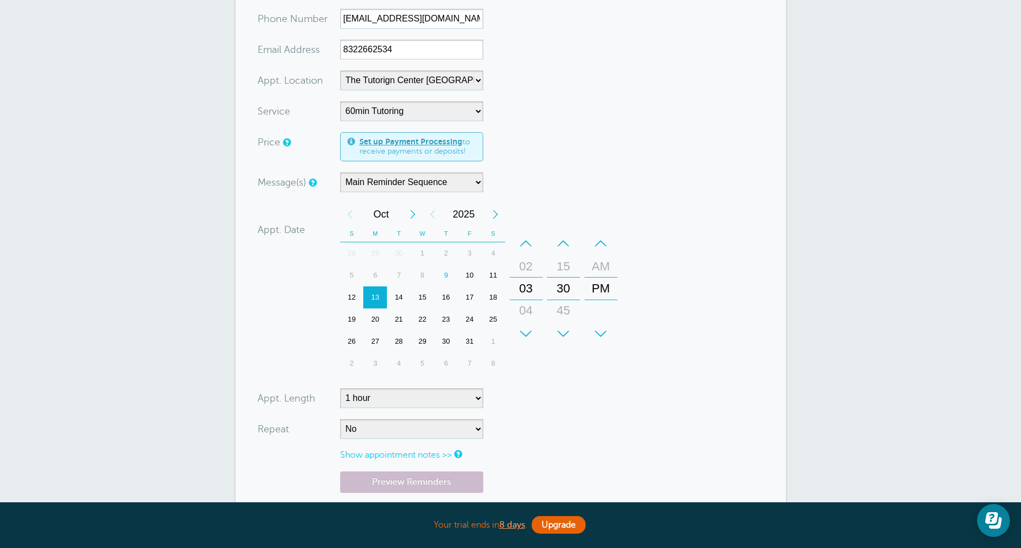
click at [601, 153] on form "You are creating a new customer. To use an existing customer select one from th…" at bounding box center [511, 228] width 506 height 650
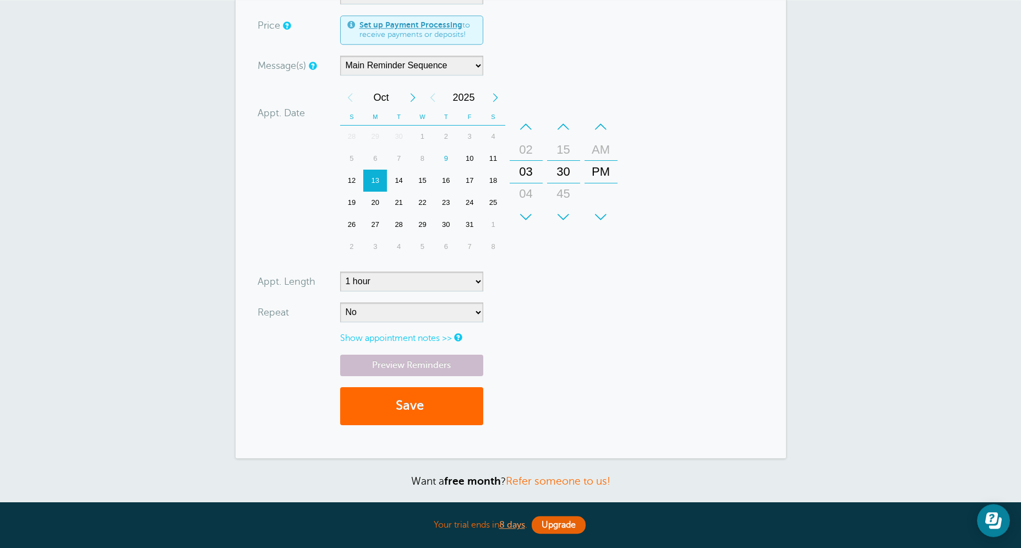
scroll to position [431, 0]
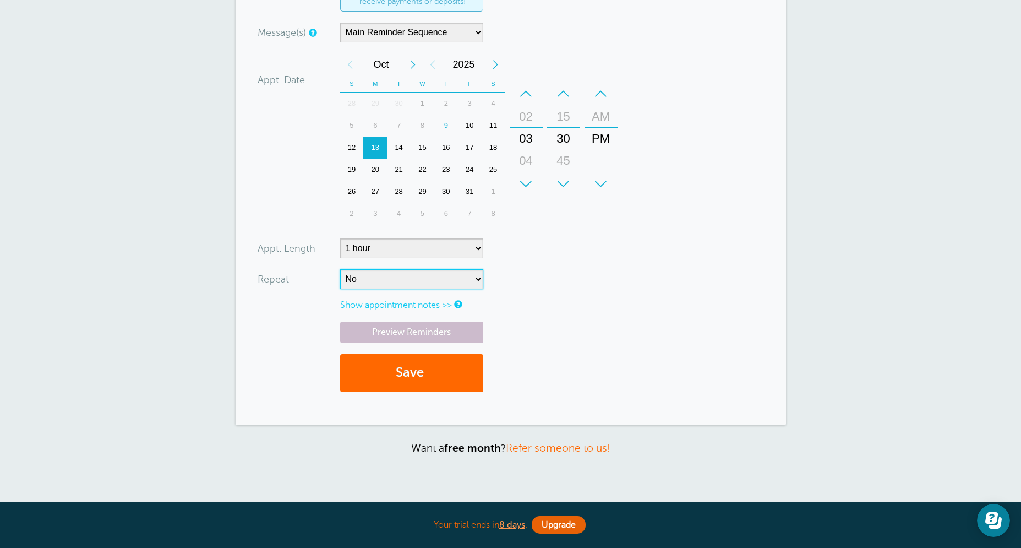
click at [340, 269] on select "No Daily Weekly Every 2 weeks Every 3 weeks Every 4 weeks Monthly Every 5 weeks…" at bounding box center [411, 279] width 143 height 20
select select "RRULE:FREQ=WEEKLY"
click option "Weekly" at bounding box center [0, 0] width 0 height 0
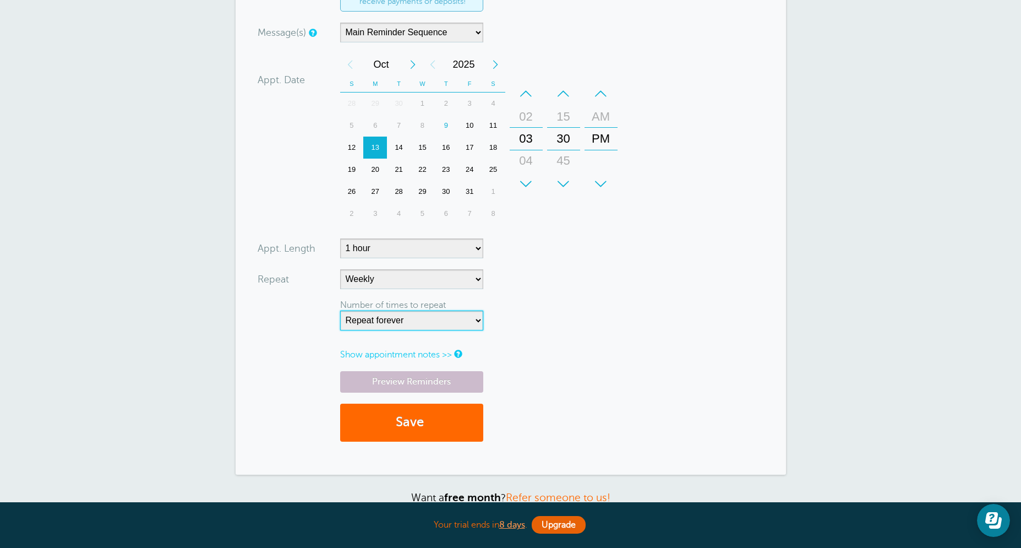
click at [340, 310] on select "Repeat forever 2 3 4 5 6 7 8 9 10 11 12 13 14 15 16 17 18 19 20" at bounding box center [411, 320] width 143 height 20
click at [518, 310] on form "You are creating a new customer. To use an existing customer select one from th…" at bounding box center [511, 102] width 506 height 699
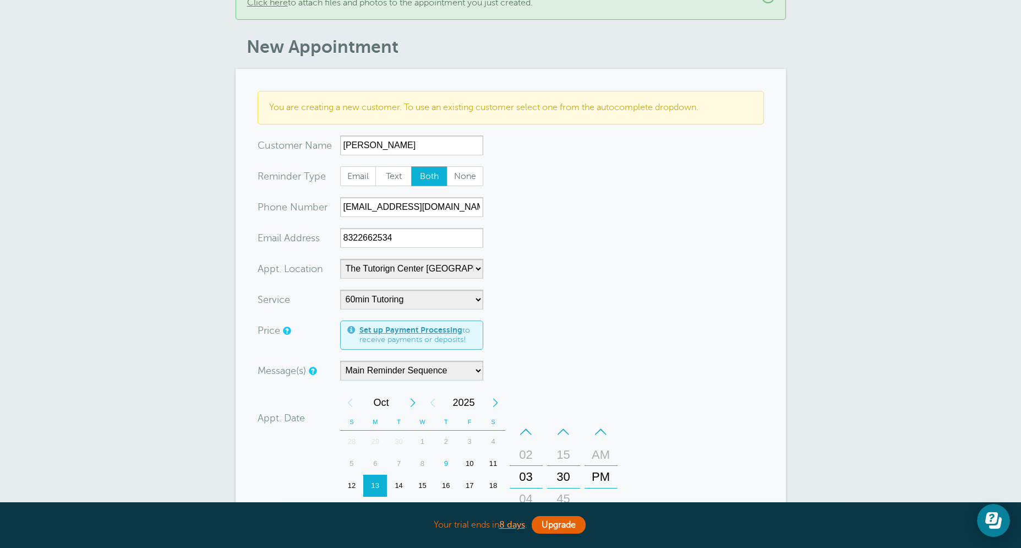
scroll to position [79, 0]
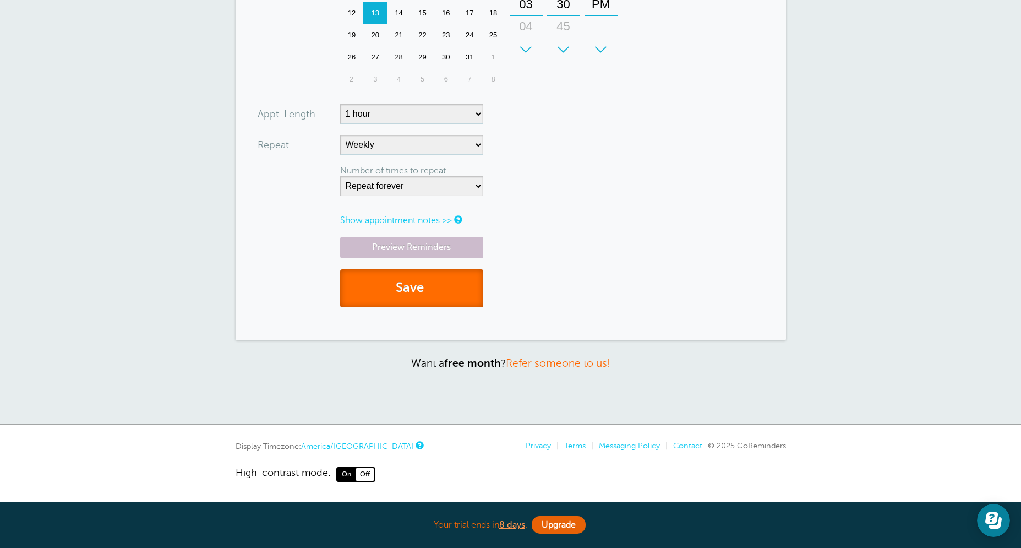
click at [425, 294] on button "Save" at bounding box center [411, 288] width 143 height 38
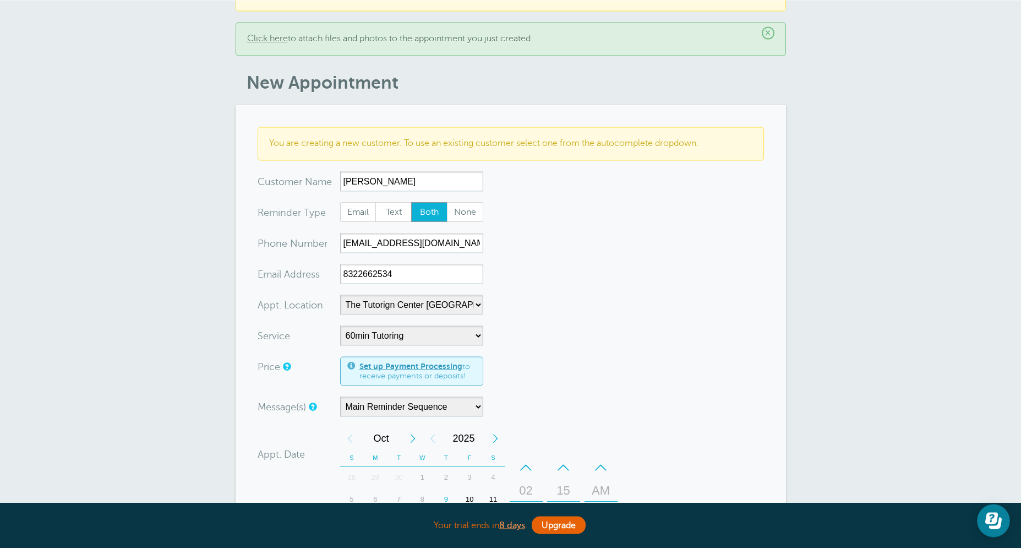
click at [551, 265] on form "You are creating a new customer. To use an existing customer select one from th…" at bounding box center [511, 476] width 506 height 699
click at [403, 271] on input "8322662534" at bounding box center [411, 274] width 143 height 20
click at [404, 271] on input "8322662534" at bounding box center [411, 274] width 143 height 20
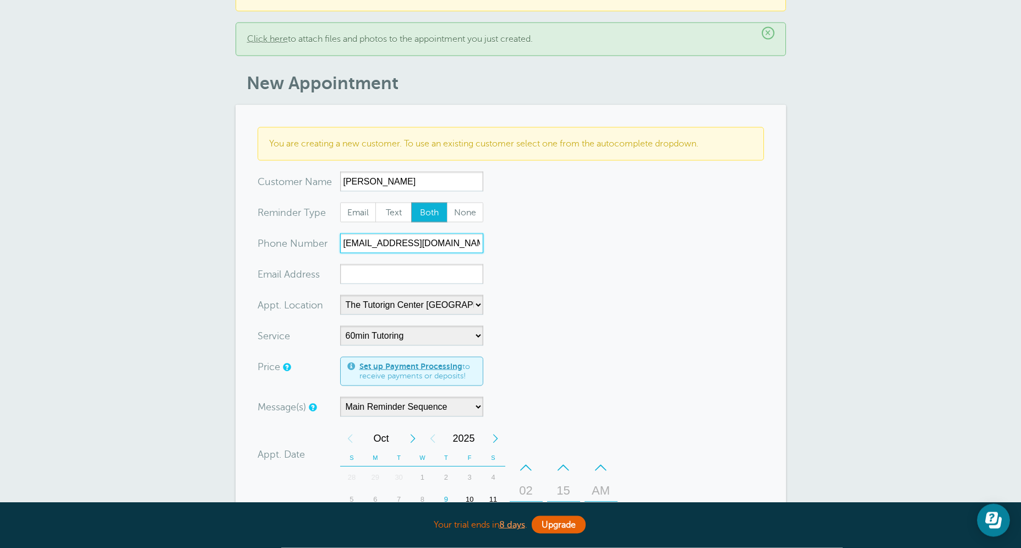
click at [417, 246] on input "conniemora67@yahoo.com" at bounding box center [411, 243] width 143 height 20
paste input "8322662534"
type input "8322662534"
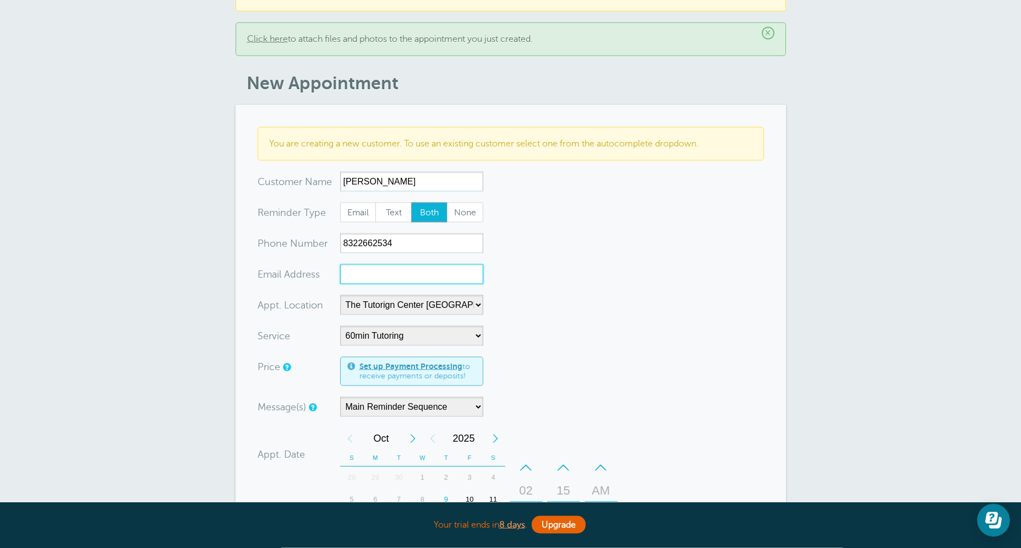
click at [406, 283] on input "xx-no-autofill" at bounding box center [411, 274] width 143 height 20
paste input "[EMAIL_ADDRESS][DOMAIN_NAME]"
type input "[EMAIL_ADDRESS][DOMAIN_NAME]"
click at [508, 308] on form "You are creating a new customer. To use an existing customer select one from th…" at bounding box center [511, 476] width 506 height 699
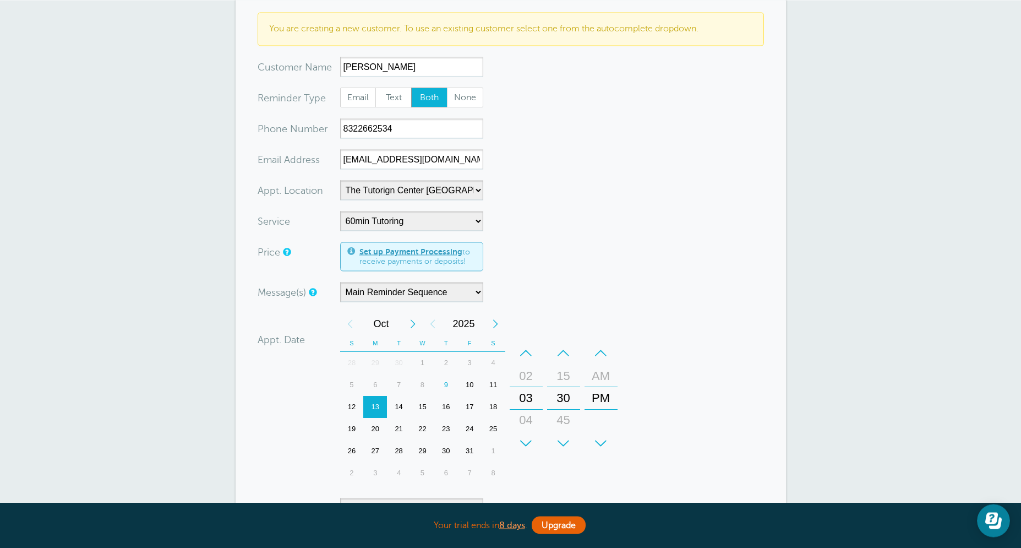
click at [539, 134] on form "You are creating a new customer. To use an existing customer select one from th…" at bounding box center [511, 361] width 506 height 699
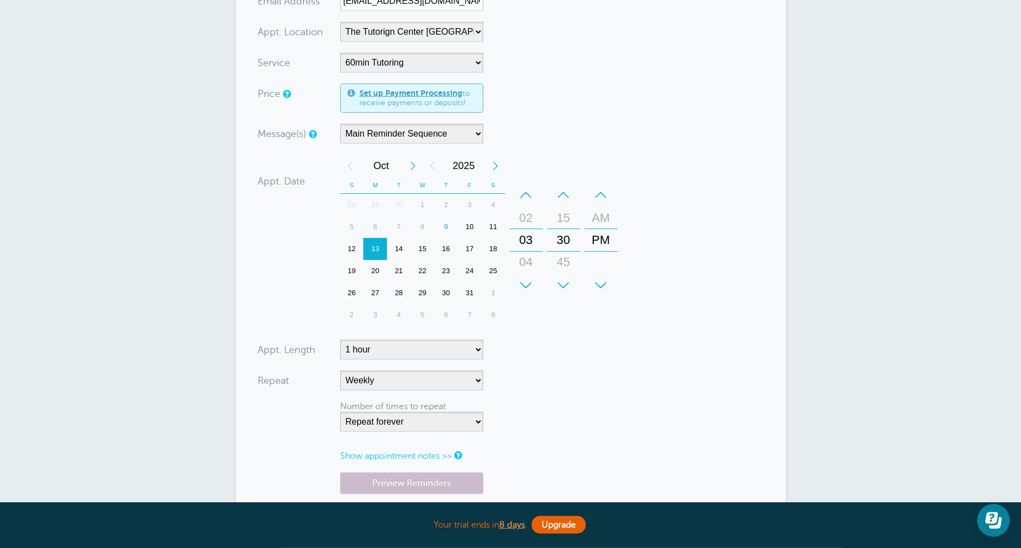
scroll to position [331, 0]
click at [447, 249] on div "16" at bounding box center [446, 248] width 24 height 22
click at [467, 244] on div "17" at bounding box center [470, 248] width 24 height 22
click at [383, 252] on div "13" at bounding box center [375, 248] width 24 height 22
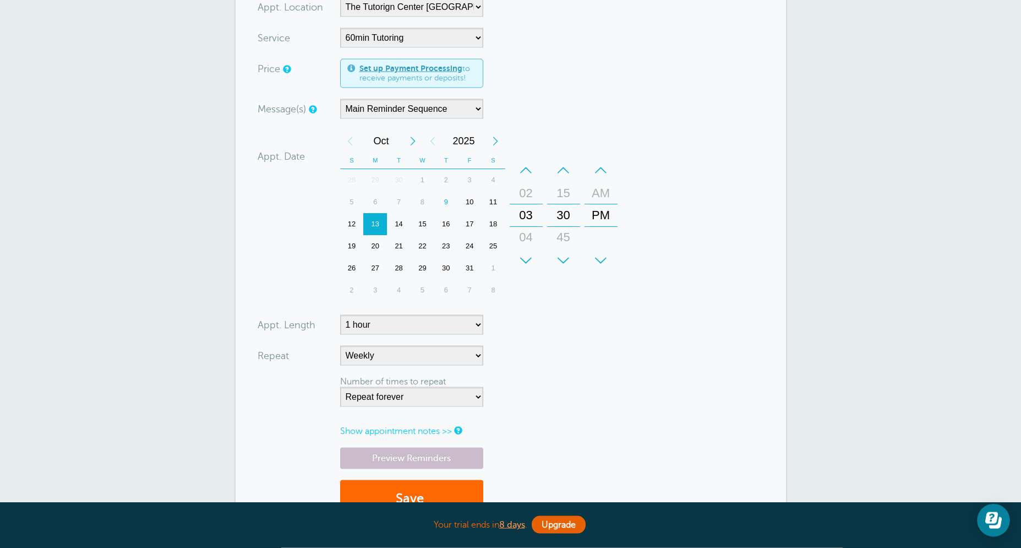
scroll to position [436, 0]
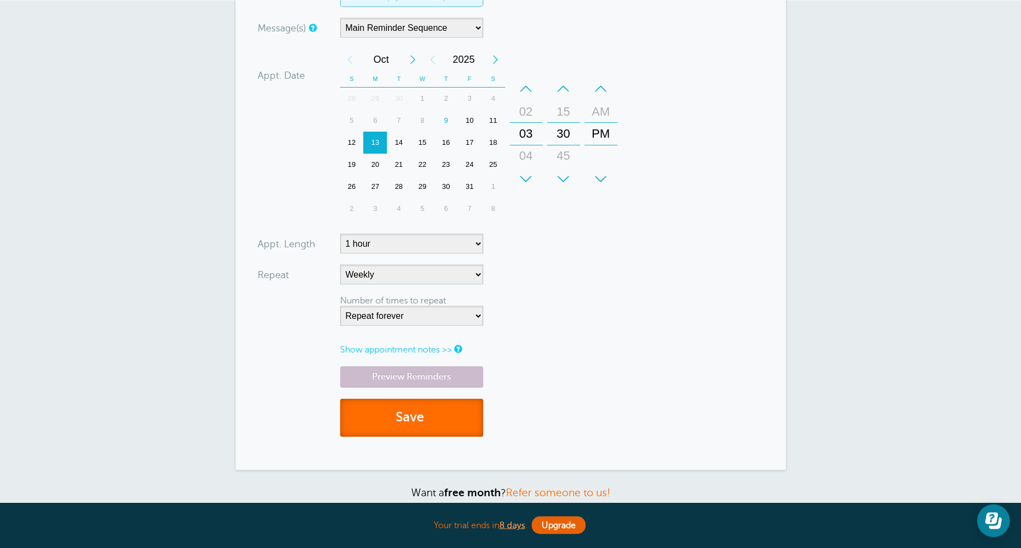
click at [439, 428] on button "Save" at bounding box center [411, 417] width 143 height 38
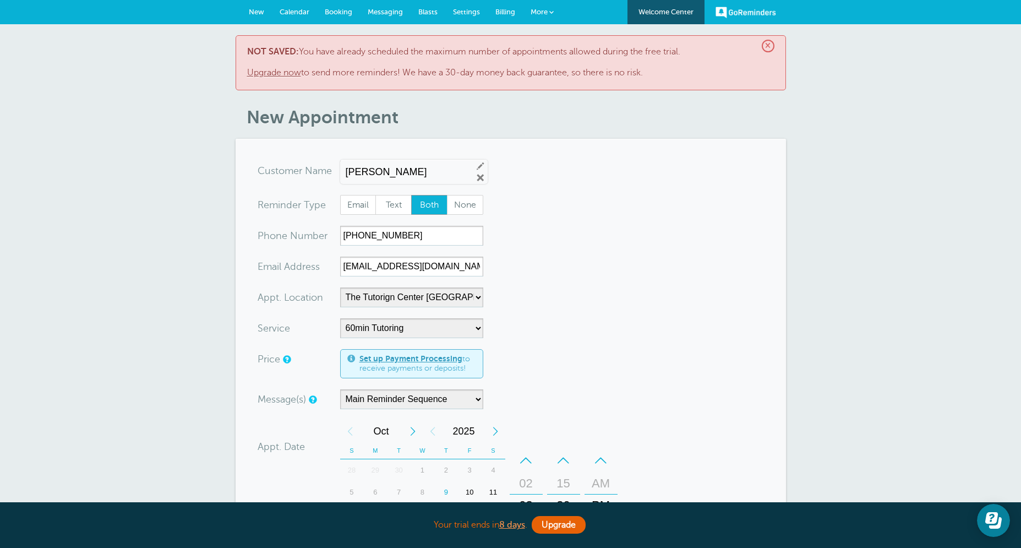
click at [522, 160] on section "You are creating a new customer. To use an existing customer select one from th…" at bounding box center [511, 490] width 550 height 702
drag, startPoint x: 856, startPoint y: 154, endPoint x: 856, endPoint y: 148, distance: 6.1
click at [856, 153] on div "× NOT SAVED: You have already scheduled the maximum number of appointments allo…" at bounding box center [510, 474] width 1021 height 901
